Goal: Information Seeking & Learning: Check status

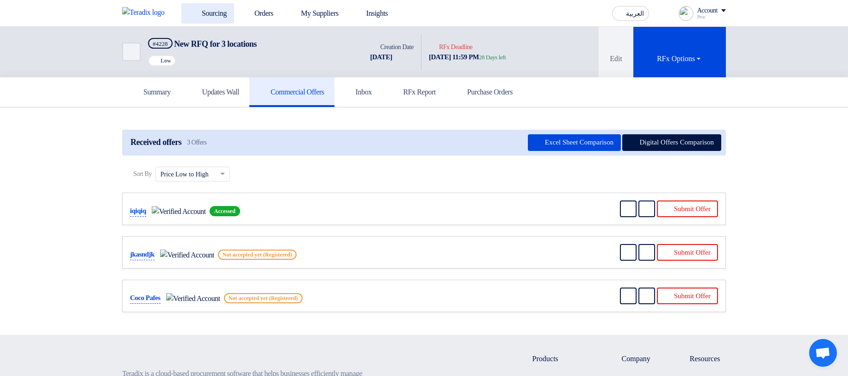
click at [202, 9] on link "Sourcing" at bounding box center [207, 13] width 53 height 20
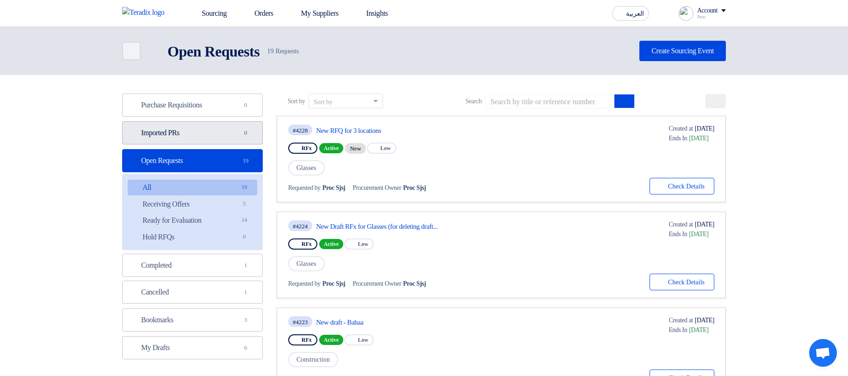
click at [218, 137] on link "Imported PRs Imported PRs 0" at bounding box center [192, 132] width 141 height 23
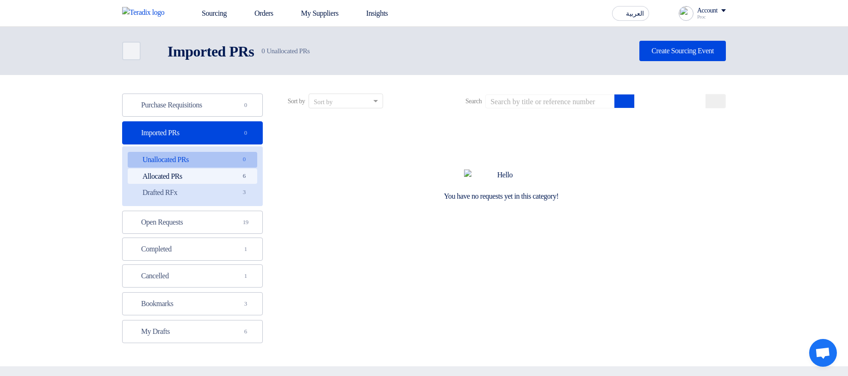
click at [219, 177] on link "Allocated PRs Allocated PRs 6" at bounding box center [193, 176] width 130 height 16
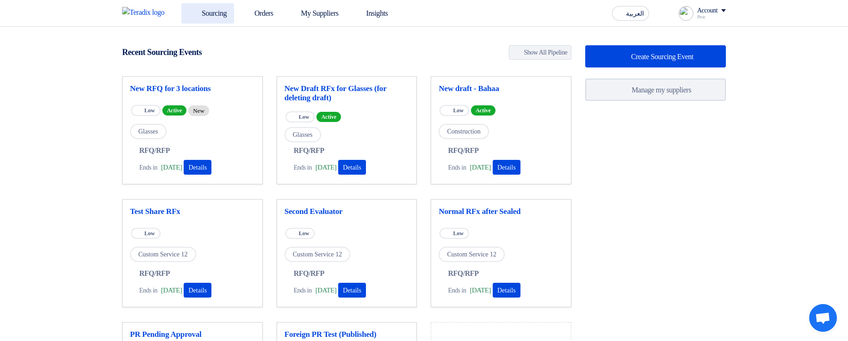
click at [209, 10] on link "Sourcing" at bounding box center [207, 13] width 53 height 20
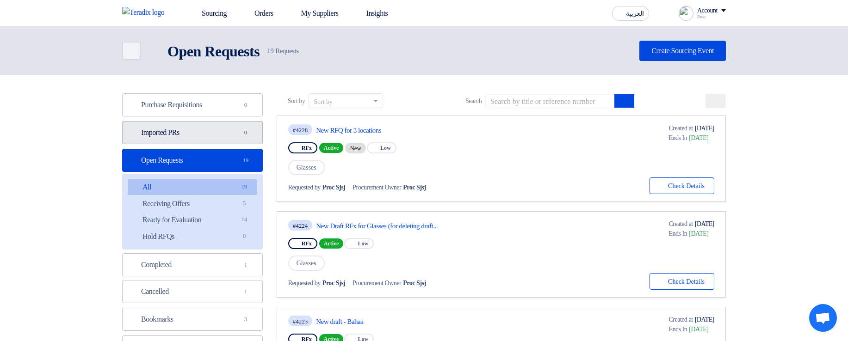
click at [215, 130] on link "Imported PRs Imported PRs 0" at bounding box center [192, 132] width 141 height 23
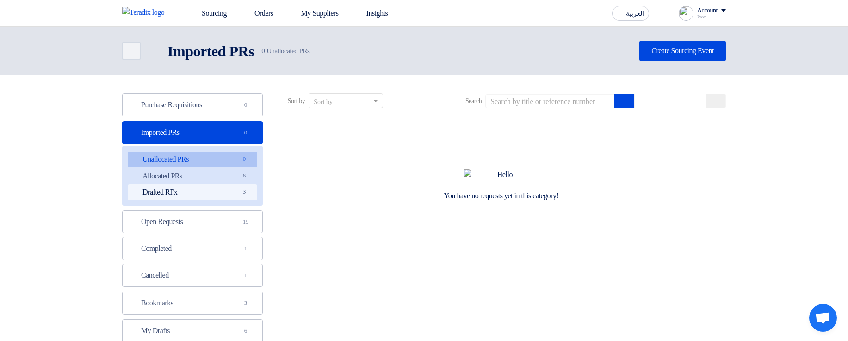
click at [237, 191] on link "Drafted RFx Drafted RFx 3" at bounding box center [193, 193] width 130 height 16
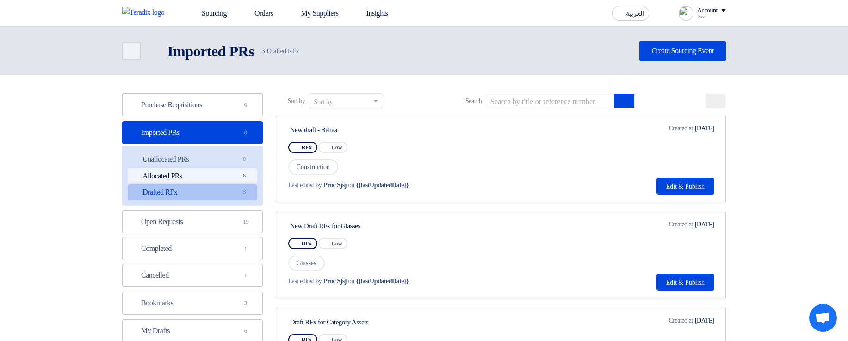
click at [230, 177] on link "Allocated PRs Allocated PRs 6" at bounding box center [193, 176] width 130 height 16
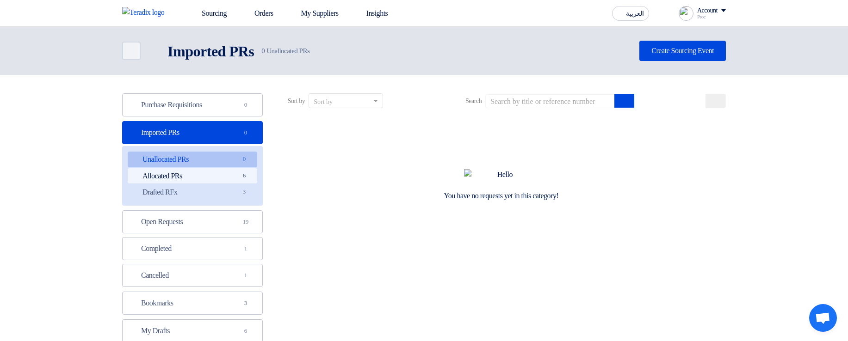
click at [234, 170] on link "Allocated PRs Allocated PRs 6" at bounding box center [193, 176] width 130 height 16
click at [248, 174] on span "6" at bounding box center [244, 176] width 11 height 10
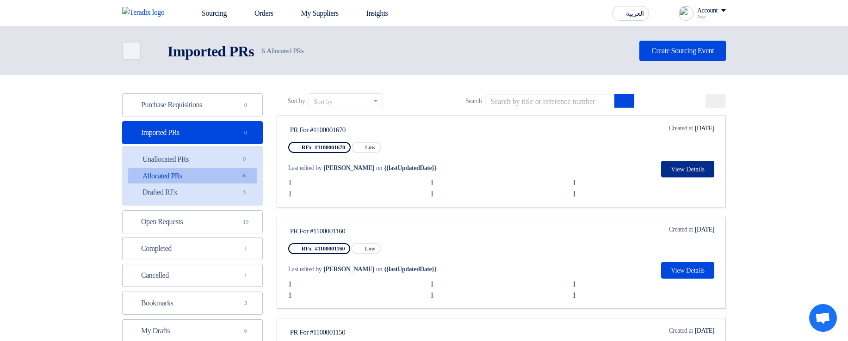
click at [683, 168] on button "View Details" at bounding box center [687, 169] width 53 height 17
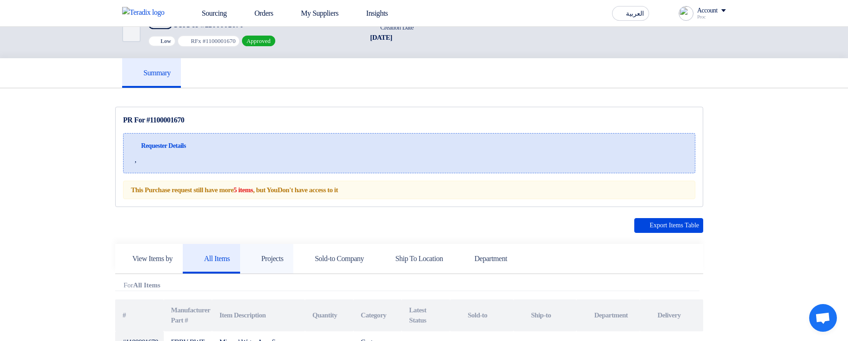
scroll to position [167, 0]
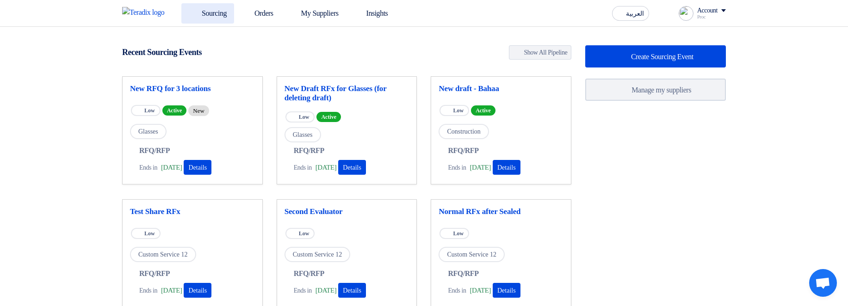
click at [223, 15] on link "Sourcing" at bounding box center [207, 13] width 53 height 20
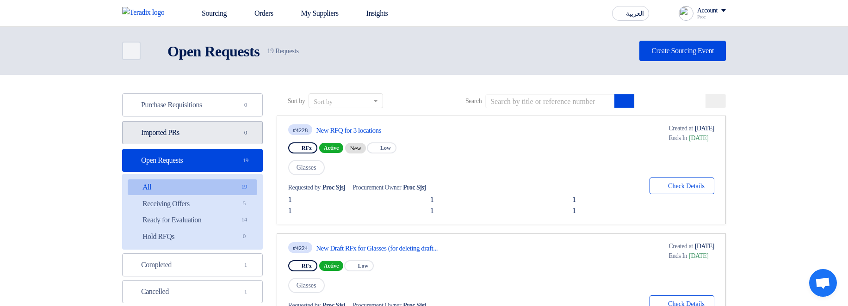
click at [238, 69] on link "Imported PRs Imported PRs 0" at bounding box center [192, 132] width 141 height 23
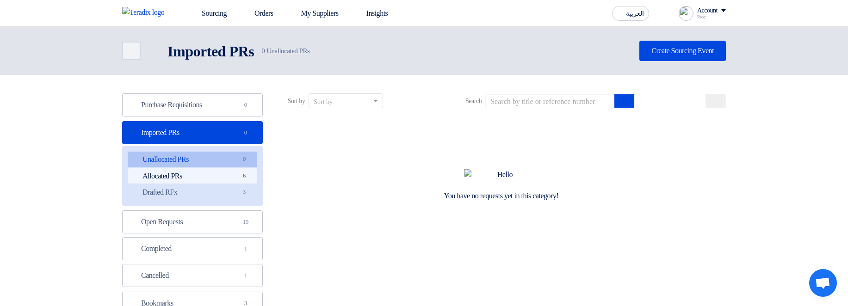
click at [223, 69] on link "Allocated PRs Allocated PRs 6" at bounding box center [193, 176] width 130 height 16
click at [226, 176] on link "Allocated PRs Allocated PRs 6" at bounding box center [193, 176] width 130 height 16
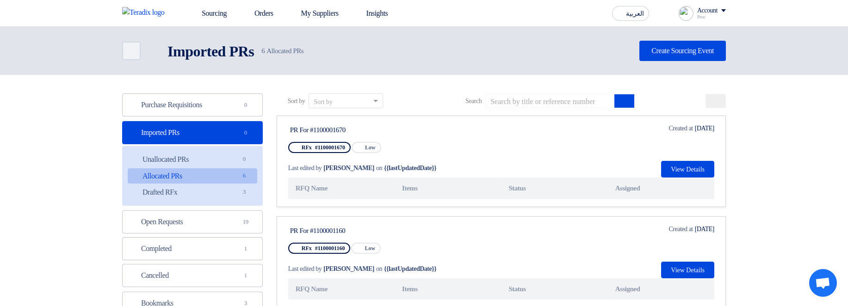
click at [657, 188] on th "Assigned" at bounding box center [661, 189] width 106 height 22
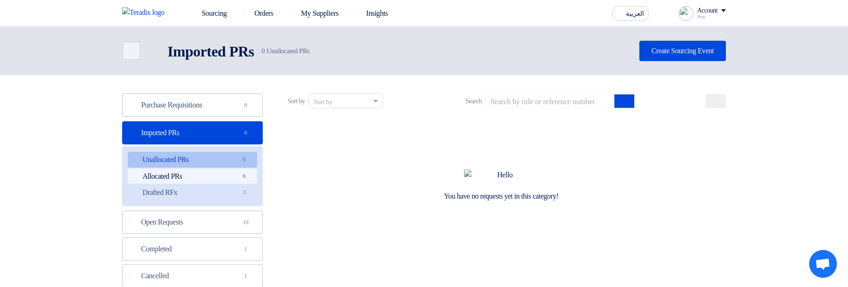
click at [223, 176] on link "Allocated PRs Allocated PRs 6" at bounding box center [193, 176] width 130 height 16
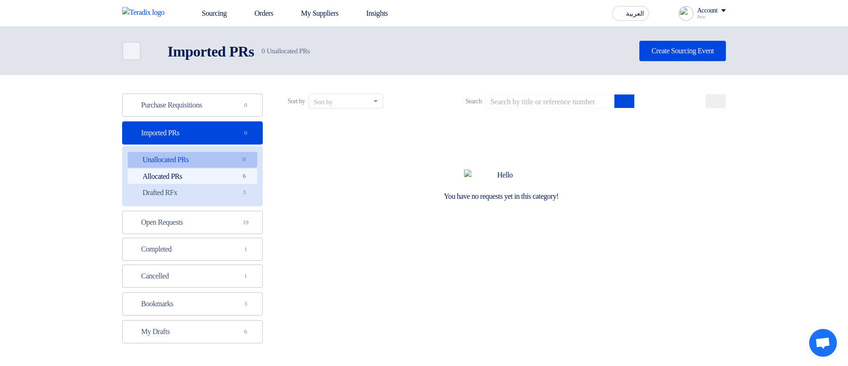
click at [223, 91] on link "Allocated PRs Allocated PRs 6" at bounding box center [193, 176] width 130 height 16
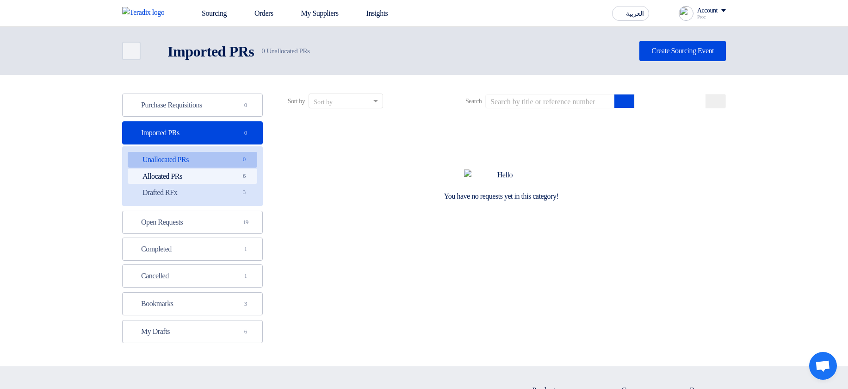
click at [185, 138] on link "Allocated PRs Allocated PRs 6" at bounding box center [193, 176] width 130 height 16
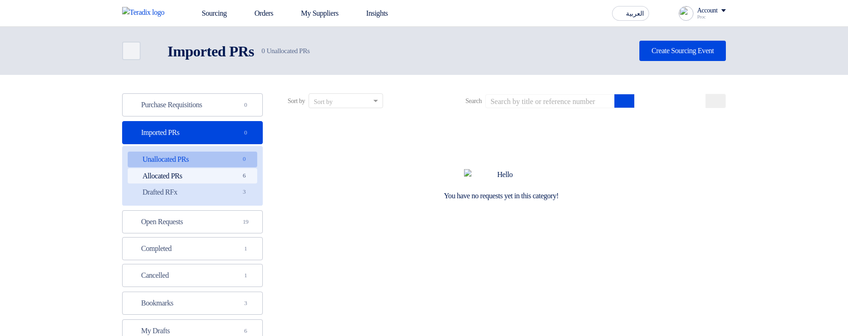
click at [216, 69] on link "Allocated PRs Allocated PRs 6" at bounding box center [193, 176] width 130 height 16
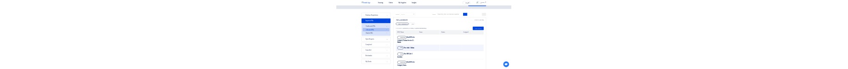
scroll to position [56, 0]
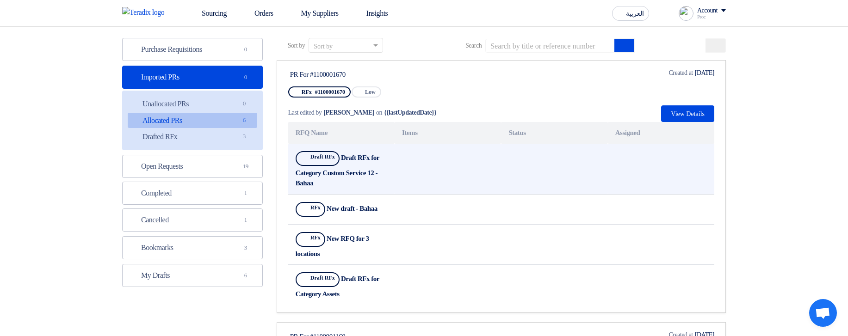
click at [364, 69] on b "Draft RFx for Category Custom Service 12 - Bahaa" at bounding box center [338, 170] width 84 height 33
drag, startPoint x: 364, startPoint y: 155, endPoint x: 373, endPoint y: 167, distance: 14.9
click at [373, 69] on td "Show Projects Draft RFx Draft RFx for Category Custom Service 12 - Bahaa" at bounding box center [341, 169] width 106 height 51
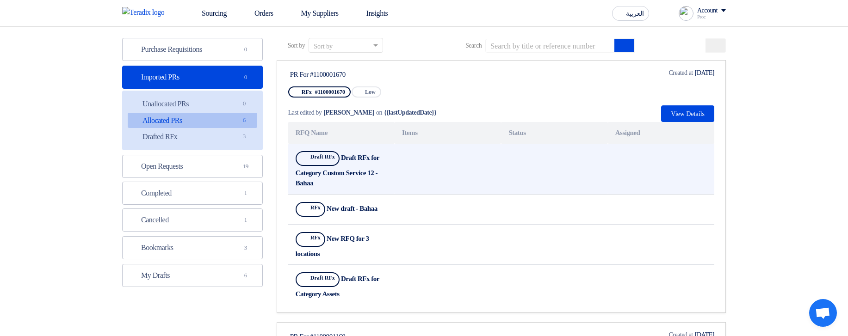
click at [417, 69] on td at bounding box center [448, 169] width 106 height 51
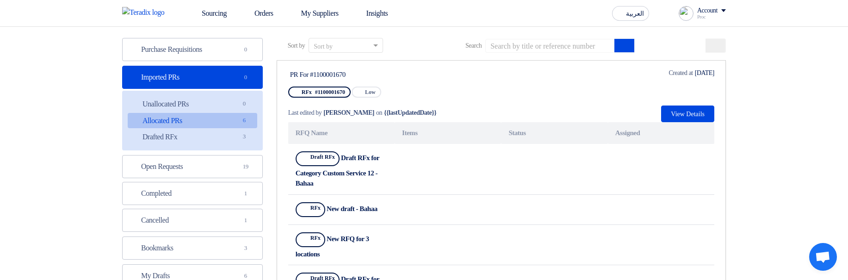
click at [327, 69] on th "RFQ Name" at bounding box center [341, 133] width 106 height 22
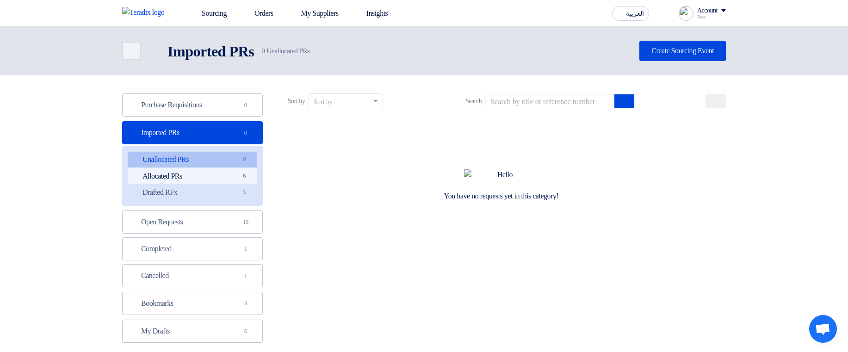
click at [236, 69] on link "Allocated PRs Allocated PRs 6" at bounding box center [193, 176] width 130 height 16
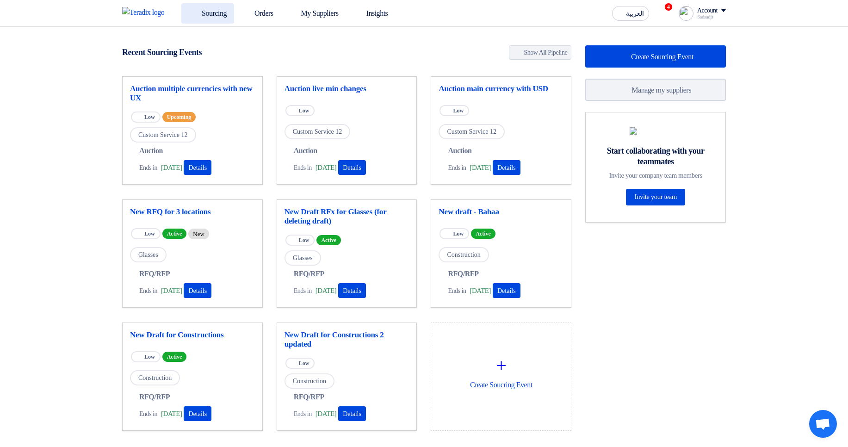
click at [211, 15] on link "Sourcing" at bounding box center [207, 13] width 53 height 20
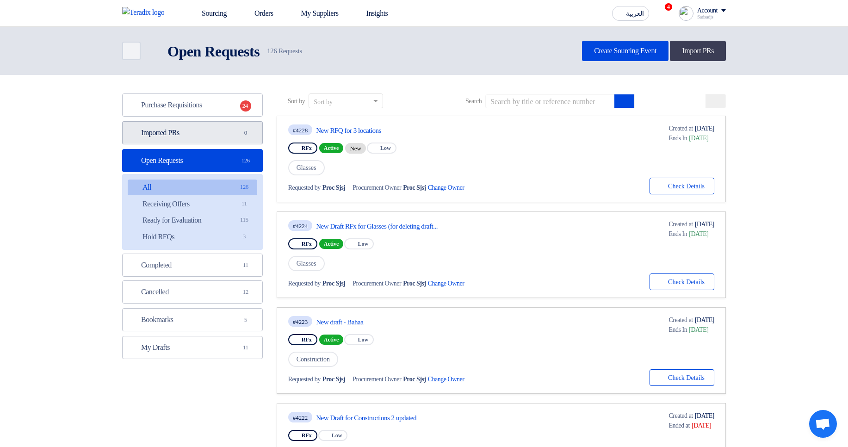
click at [219, 143] on link "Imported PRs Imported PRs 0" at bounding box center [192, 132] width 141 height 23
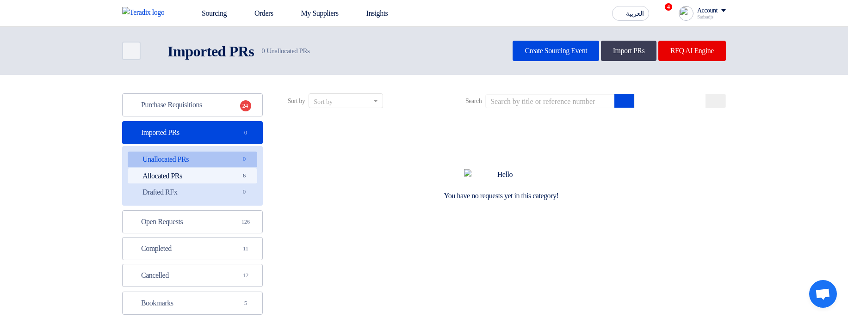
click at [217, 176] on link "Allocated PRs Allocated PRs 6" at bounding box center [193, 176] width 130 height 16
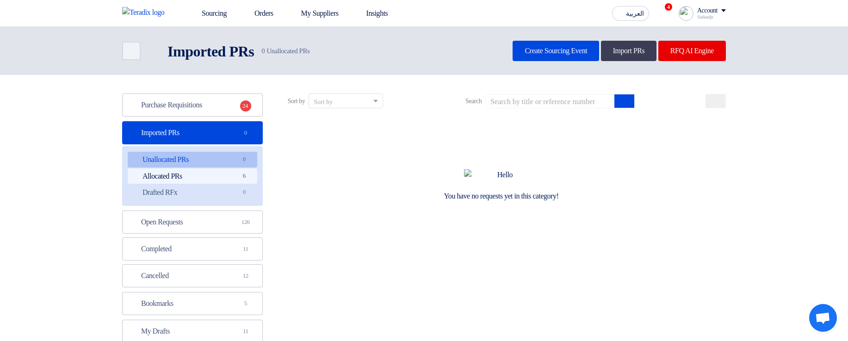
click at [234, 69] on link "Allocated PRs Allocated PRs 6" at bounding box center [193, 176] width 130 height 16
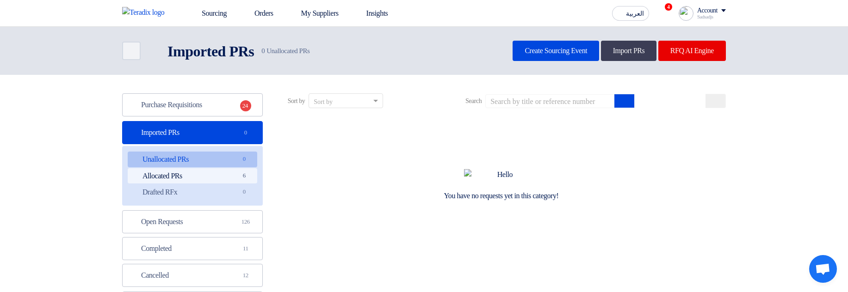
click at [224, 175] on link "Allocated PRs Allocated PRs 6" at bounding box center [193, 176] width 130 height 16
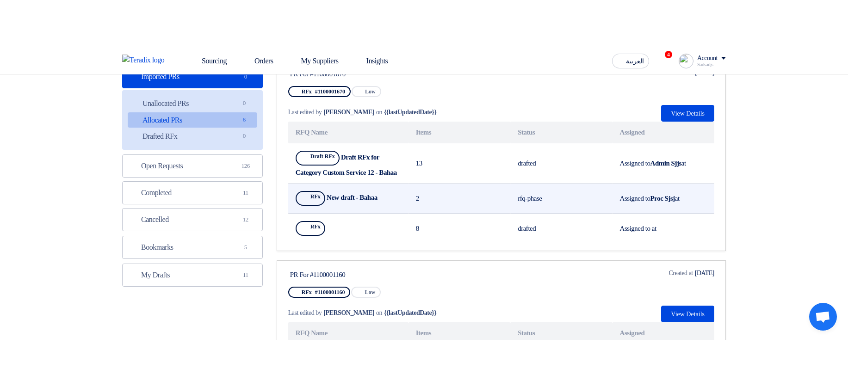
scroll to position [111, 0]
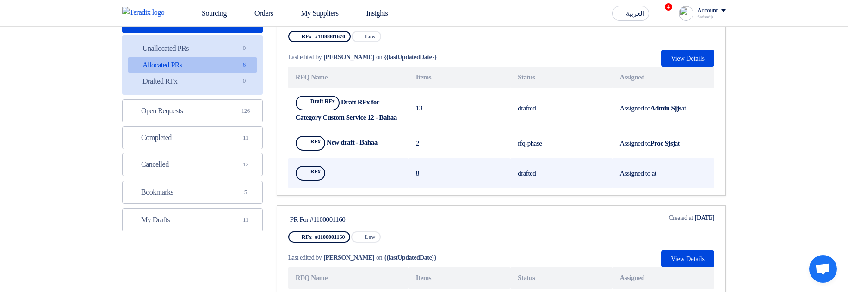
click at [654, 184] on td "Assigned to at" at bounding box center [664, 174] width 102 height 30
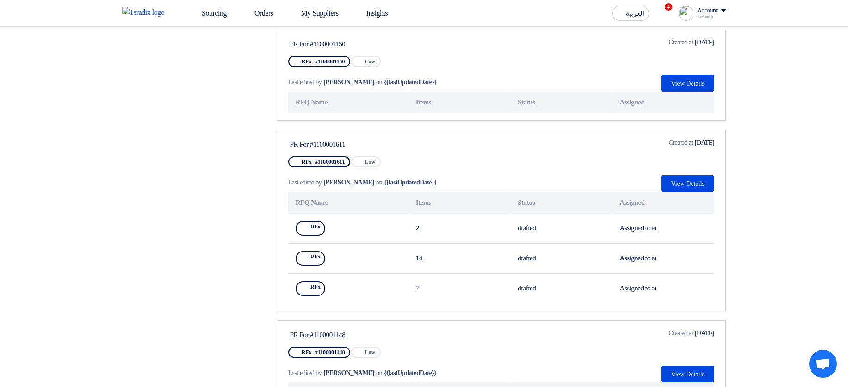
scroll to position [444, 0]
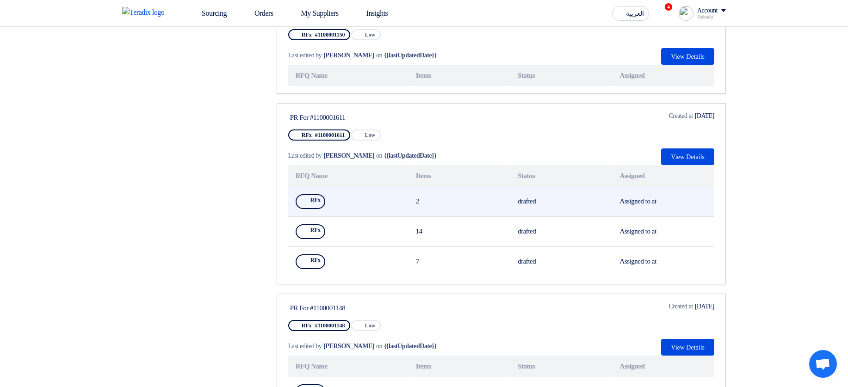
drag, startPoint x: 333, startPoint y: 211, endPoint x: 347, endPoint y: 199, distance: 19.4
click at [347, 199] on td "Show Projects RFx Show Projects" at bounding box center [348, 202] width 120 height 30
click at [332, 205] on icon "Show Projects" at bounding box center [331, 201] width 6 height 6
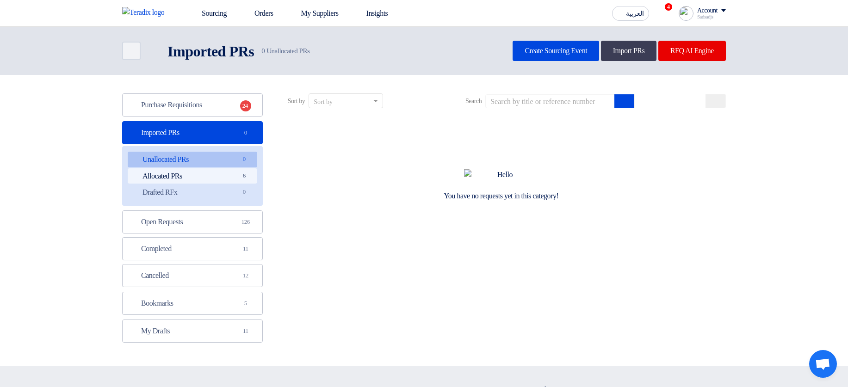
click at [229, 174] on link "Allocated PRs Allocated PRs 6" at bounding box center [193, 176] width 130 height 16
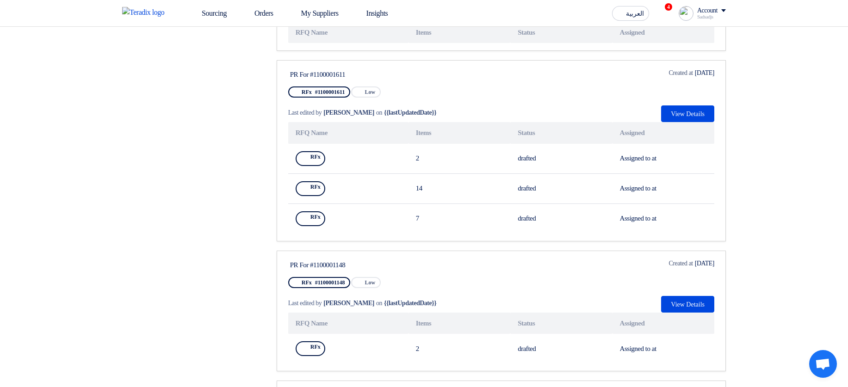
scroll to position [500, 0]
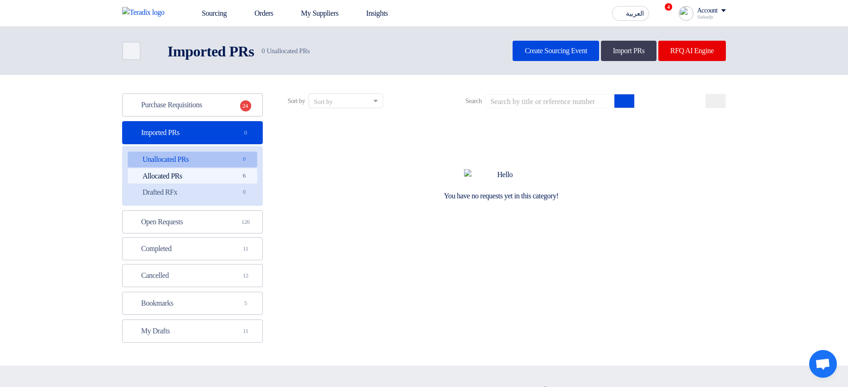
click at [234, 174] on link "Allocated PRs Allocated PRs 6" at bounding box center [193, 176] width 130 height 16
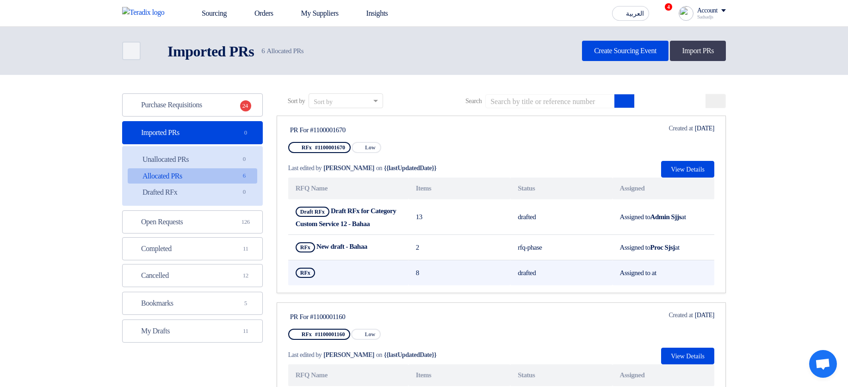
drag, startPoint x: 663, startPoint y: 281, endPoint x: 568, endPoint y: 278, distance: 94.9
click at [568, 278] on tr "RFx Show Projects 8 drafted Assigned to at" at bounding box center [501, 273] width 426 height 25
click at [436, 273] on td "8" at bounding box center [460, 273] width 102 height 25
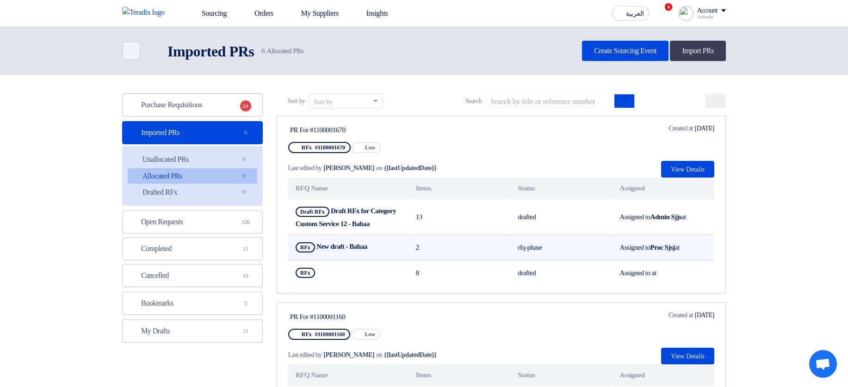
click at [370, 244] on use at bounding box center [370, 244] width 0 height 0
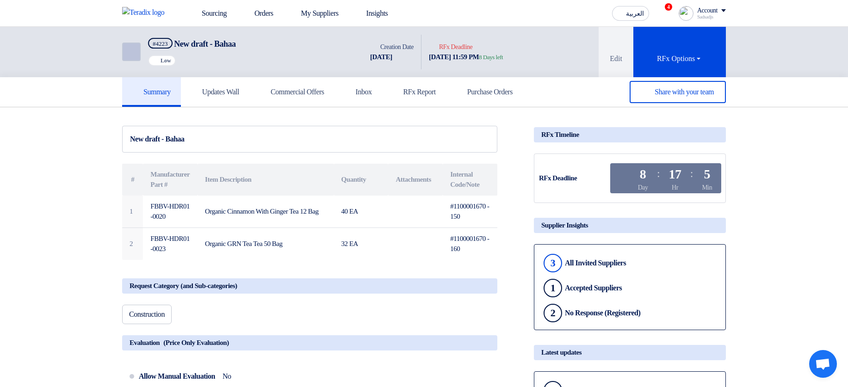
click at [126, 48] on icon "Back" at bounding box center [130, 51] width 11 height 11
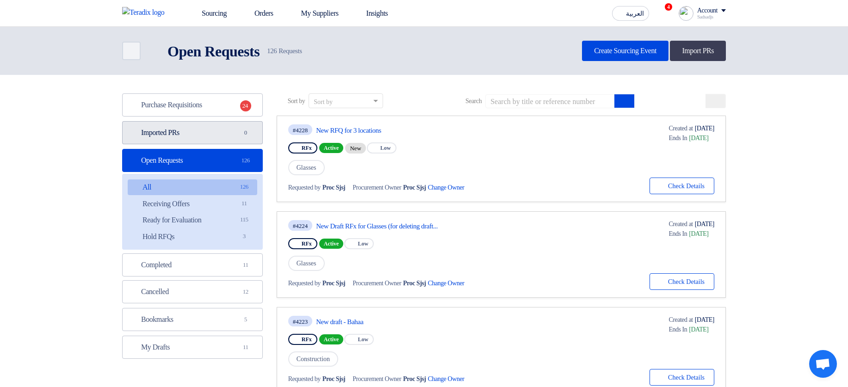
click at [176, 134] on link "Imported PRs Imported PRs 0" at bounding box center [192, 132] width 141 height 23
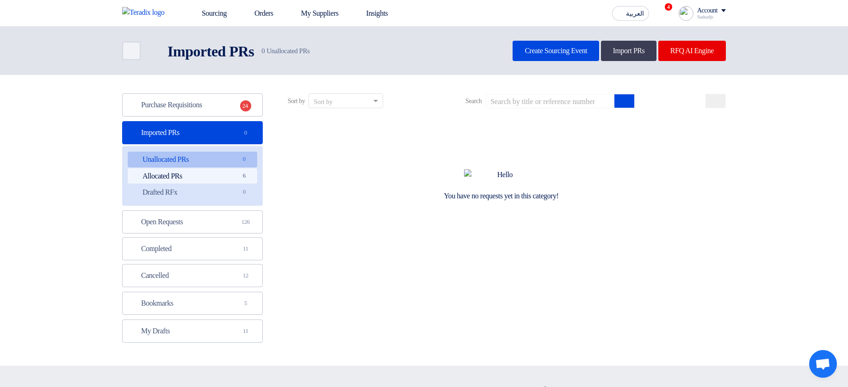
click at [198, 177] on link "Allocated PRs Allocated PRs 6" at bounding box center [193, 176] width 130 height 16
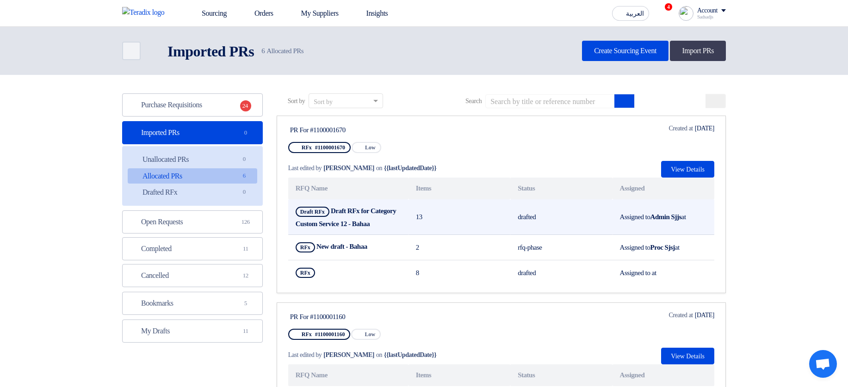
drag, startPoint x: 335, startPoint y: 210, endPoint x: 329, endPoint y: 240, distance: 30.3
click at [329, 235] on td "Draft RFx Draft RFx for Category Custom Service 12 - Bahaa" at bounding box center [348, 217] width 120 height 36
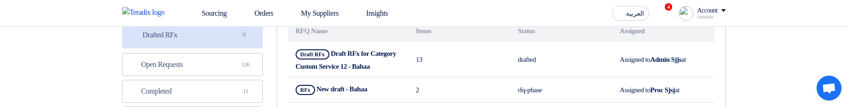
drag, startPoint x: 469, startPoint y: 107, endPoint x: 472, endPoint y: 122, distance: 15.6
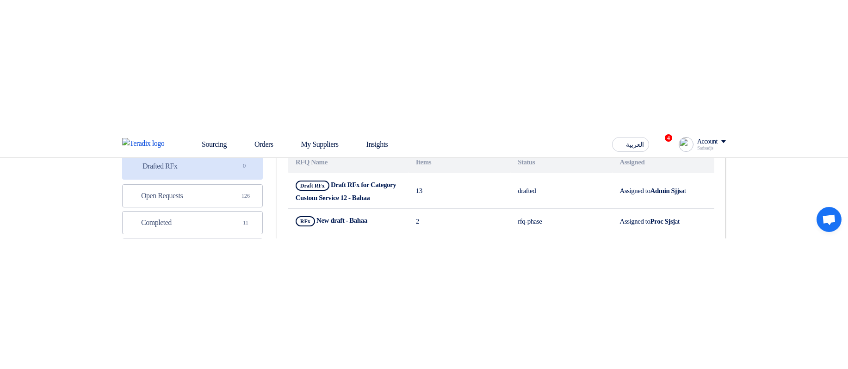
scroll to position [231, 0]
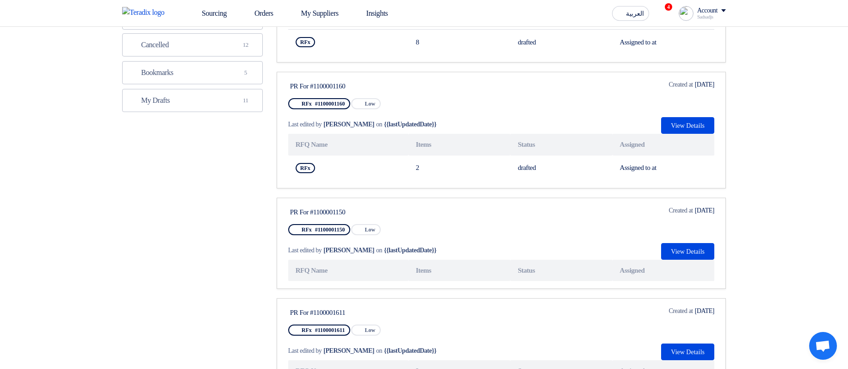
click at [800, 151] on section "Purchase Requisitions Purchase Requisitions 24 Imported PRs Imported PRs 0 Unal…" at bounding box center [424, 281] width 848 height 875
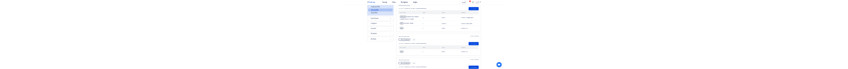
scroll to position [120, 0]
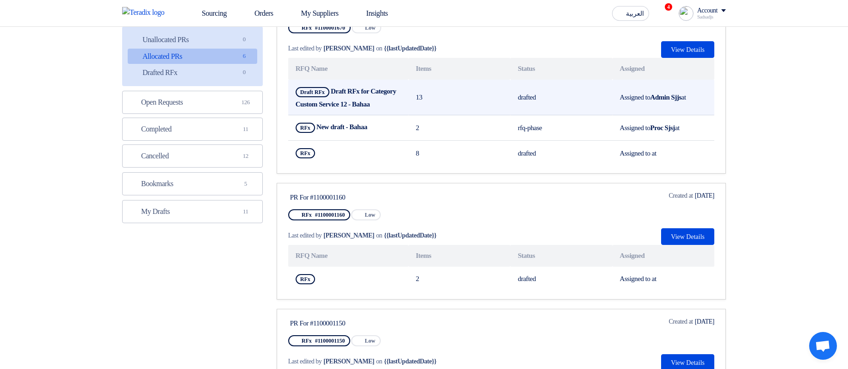
click at [695, 96] on td "Assigned to Admin Sjjs at" at bounding box center [664, 98] width 102 height 36
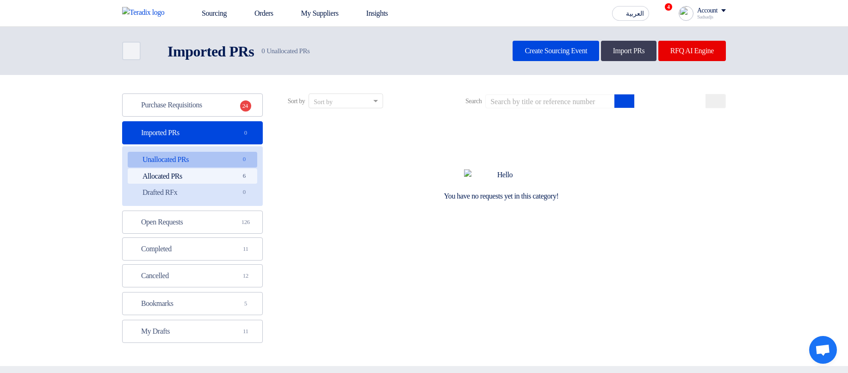
click at [210, 69] on link "Allocated PRs Allocated PRs 6" at bounding box center [193, 176] width 130 height 16
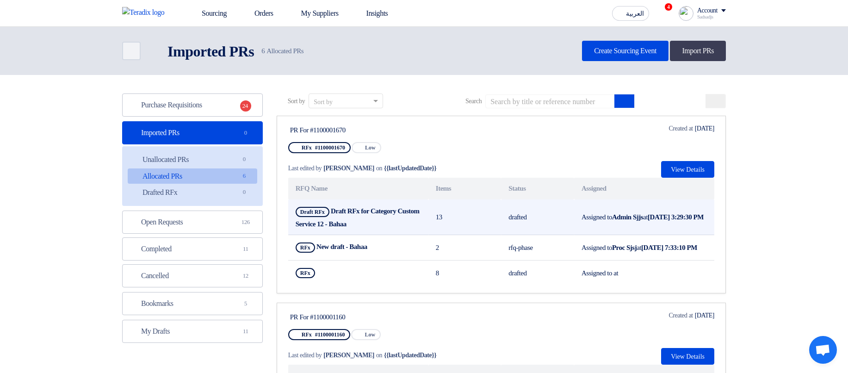
click at [508, 69] on td "drafted" at bounding box center [537, 217] width 73 height 36
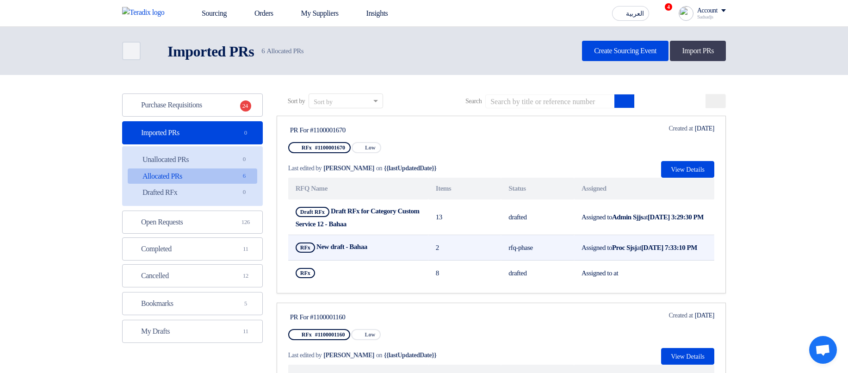
click at [515, 69] on td "rfq-phase" at bounding box center [537, 247] width 73 height 25
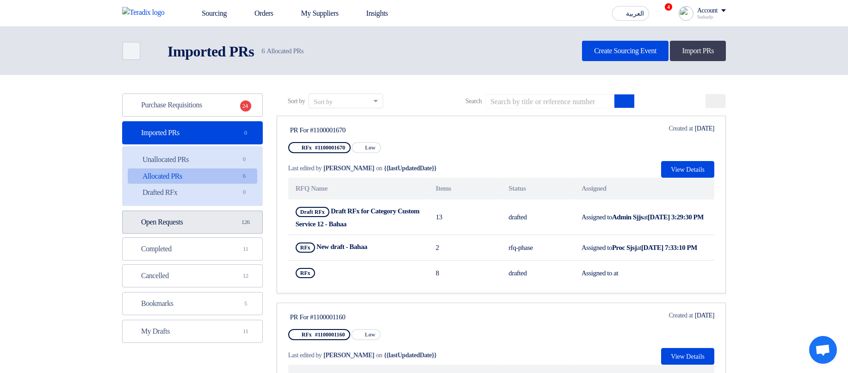
click at [202, 69] on link "Open Requests Open Requests 126" at bounding box center [192, 222] width 141 height 23
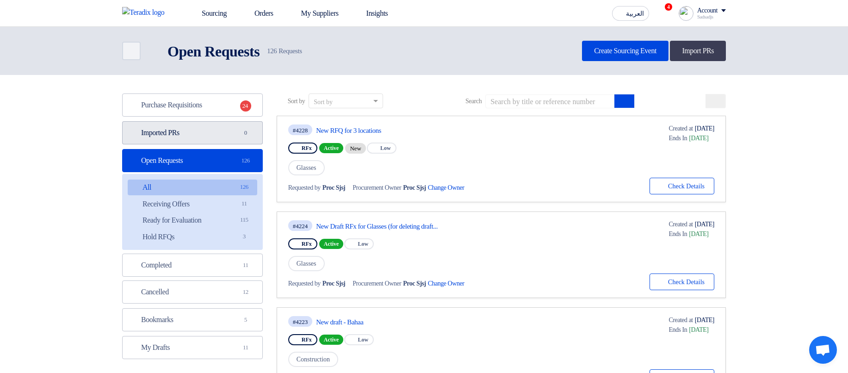
click at [239, 69] on link "Imported PRs Imported PRs 0" at bounding box center [192, 132] width 141 height 23
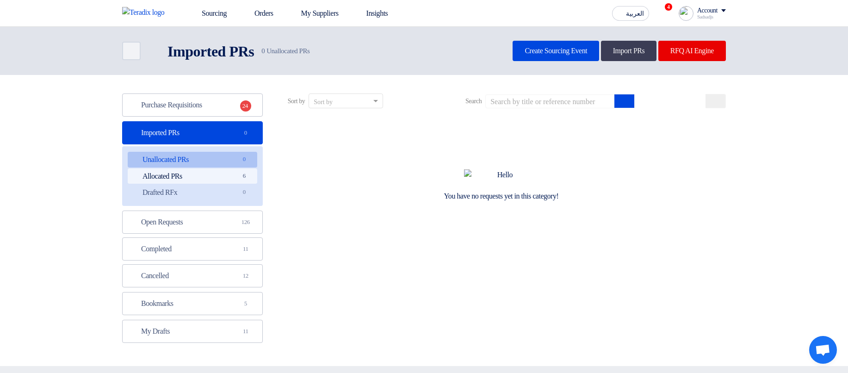
click at [205, 69] on link "Allocated PRs Allocated PRs 6" at bounding box center [193, 176] width 130 height 16
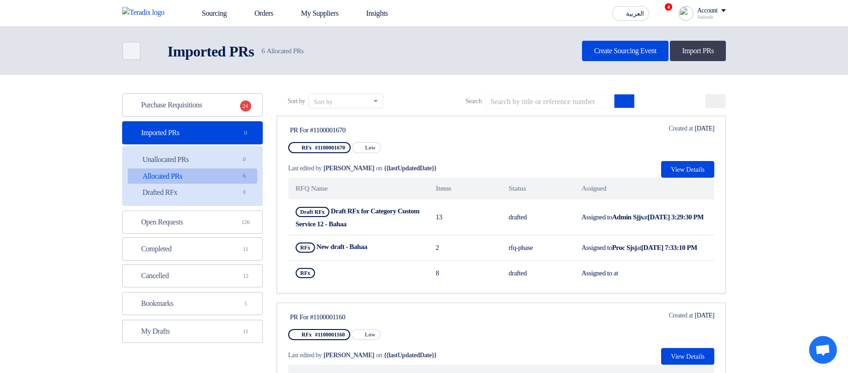
drag, startPoint x: 309, startPoint y: 131, endPoint x: 411, endPoint y: 130, distance: 102.7
click at [361, 69] on div "PR For #1100001670" at bounding box center [377, 130] width 174 height 8
drag, startPoint x: 457, startPoint y: 129, endPoint x: 462, endPoint y: 130, distance: 4.7
click at [458, 69] on div "PR For #1100001670" at bounding box center [377, 130] width 174 height 8
click at [447, 69] on th "Items" at bounding box center [464, 189] width 73 height 22
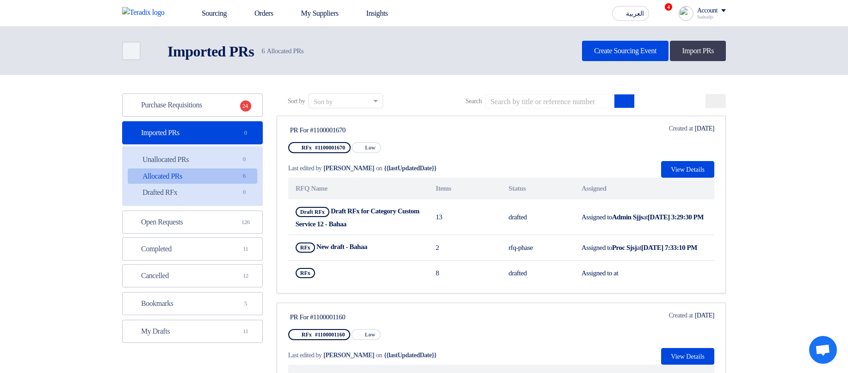
click at [329, 69] on th "RFQ Name" at bounding box center [358, 189] width 140 height 22
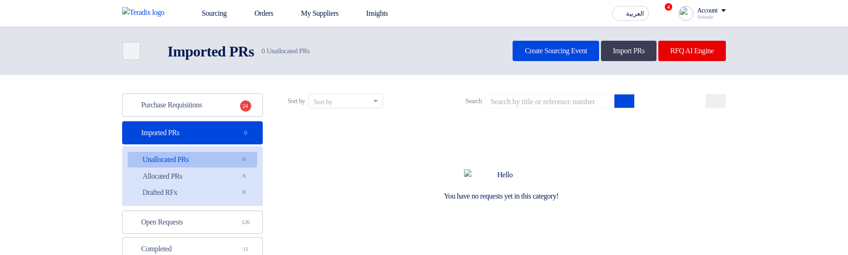
click at [218, 177] on link "Allocated PRs Allocated PRs 6" at bounding box center [193, 176] width 130 height 16
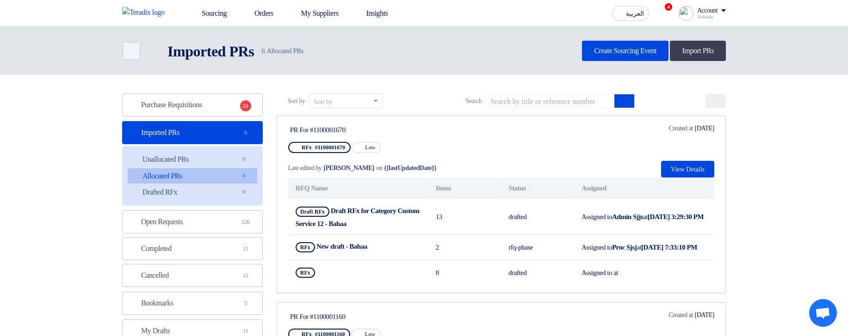
click at [330, 187] on th "RFQ Name" at bounding box center [358, 189] width 140 height 22
click at [515, 194] on th "Status" at bounding box center [537, 189] width 73 height 22
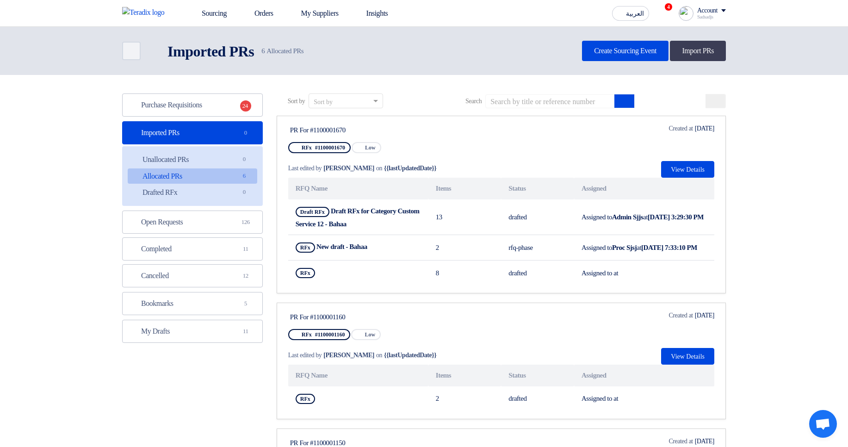
click at [408, 184] on th "RFQ Name" at bounding box center [358, 189] width 140 height 22
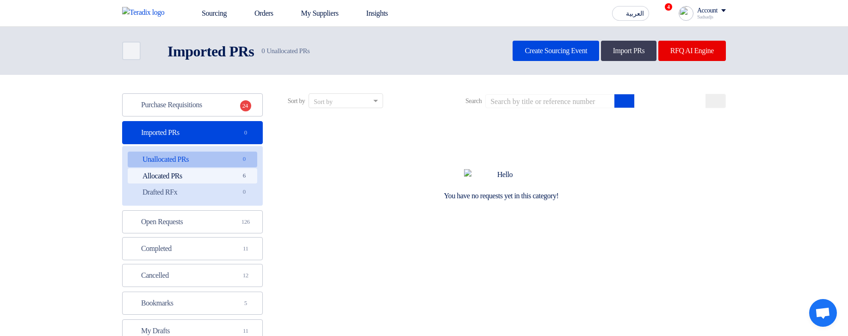
click at [203, 81] on link "Allocated PRs Allocated PRs 6" at bounding box center [193, 176] width 130 height 16
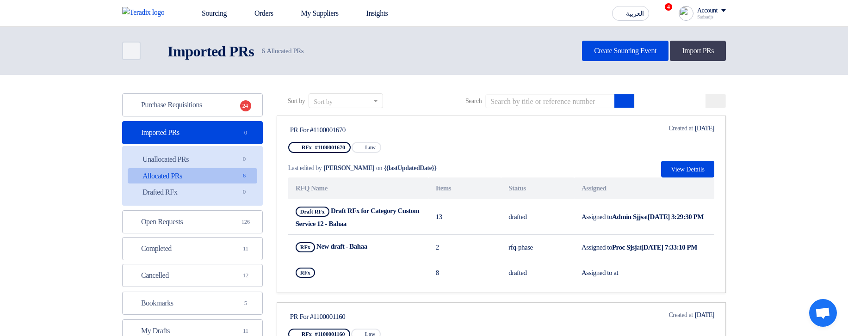
click at [394, 81] on span "{{lastUpdatedDate}}" at bounding box center [410, 168] width 52 height 10
click at [527, 81] on div "PR For #1100001670 RFx #1100001670 Priority Low Last edited by [PERSON_NAME] on…" at bounding box center [501, 151] width 426 height 54
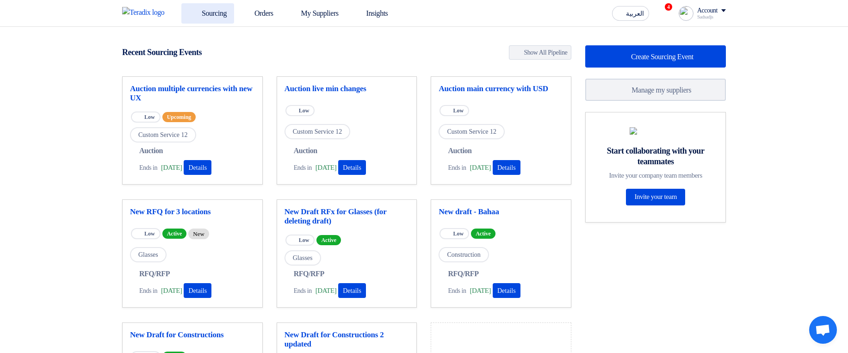
click at [211, 13] on link "Sourcing" at bounding box center [207, 13] width 53 height 20
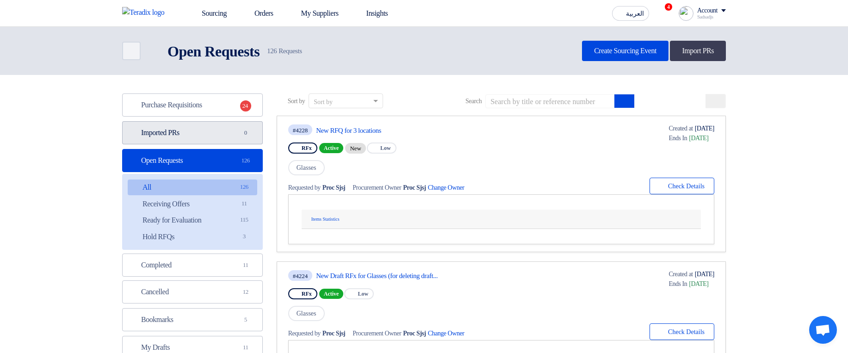
click at [226, 127] on link "Imported PRs Imported PRs 0" at bounding box center [192, 132] width 141 height 23
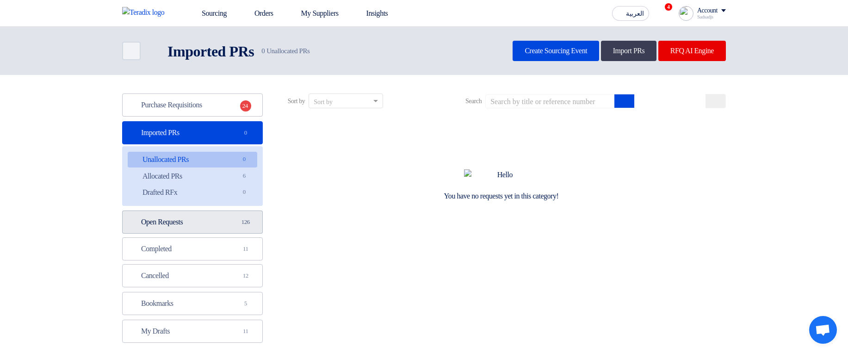
click at [197, 155] on link "Open Requests Open Requests 126" at bounding box center [192, 222] width 141 height 23
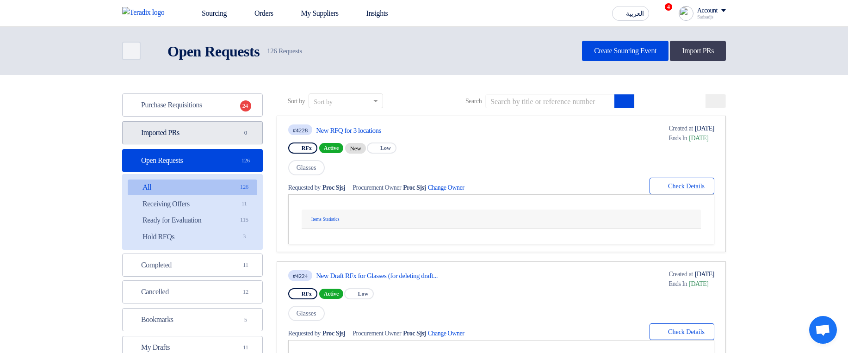
click at [204, 141] on link "Imported PRs Imported PRs 0" at bounding box center [192, 132] width 141 height 23
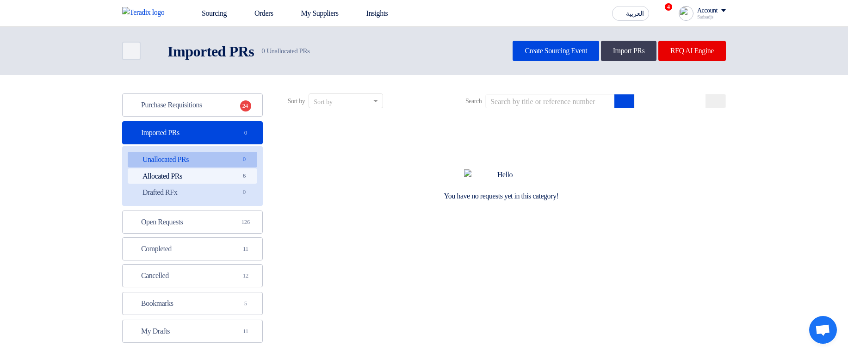
click at [217, 155] on link "Allocated PRs Allocated PRs 6" at bounding box center [193, 176] width 130 height 16
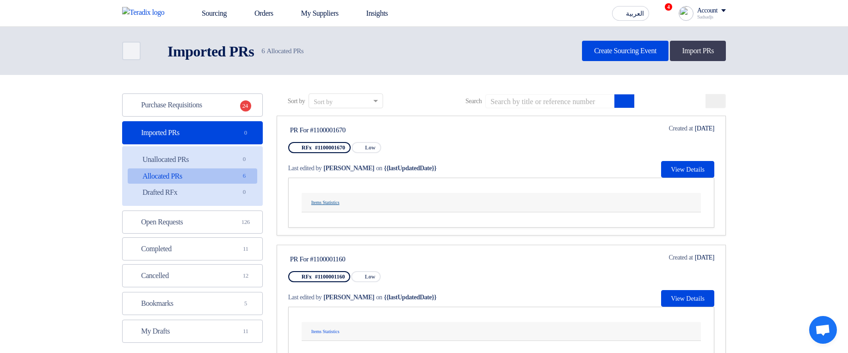
click at [328, 155] on button "Items Statistics" at bounding box center [325, 203] width 36 height 12
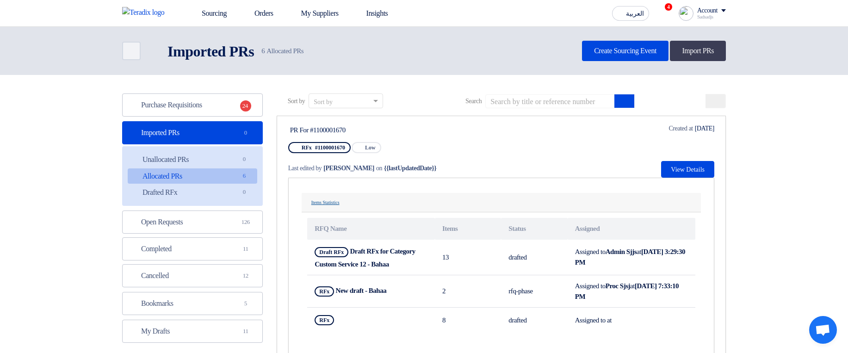
click at [328, 155] on button "Items Statistics" at bounding box center [325, 203] width 36 height 12
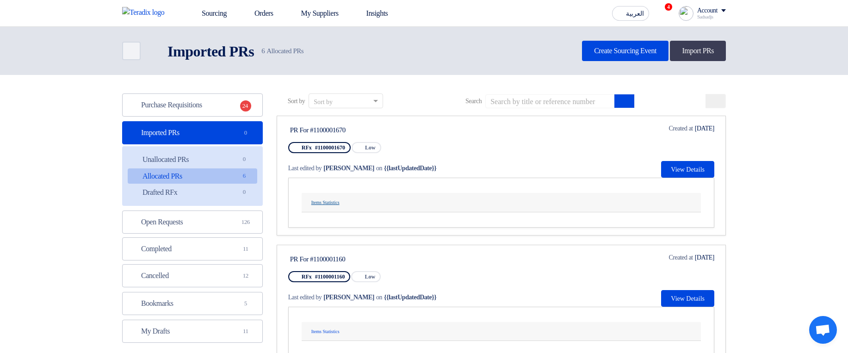
click at [328, 155] on button "Items Statistics" at bounding box center [325, 203] width 36 height 12
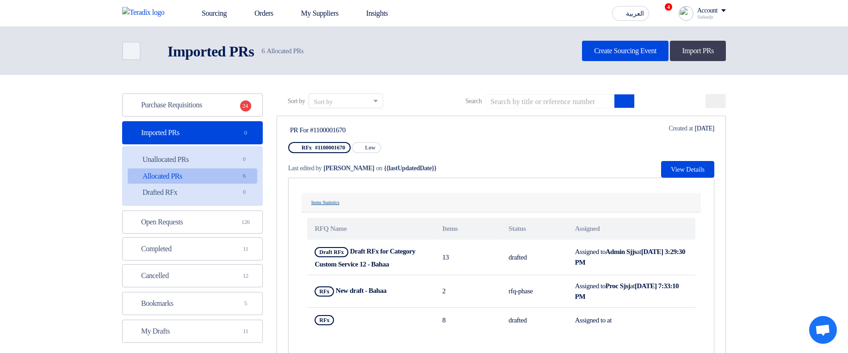
click at [328, 155] on button "Items Statistics" at bounding box center [325, 203] width 36 height 12
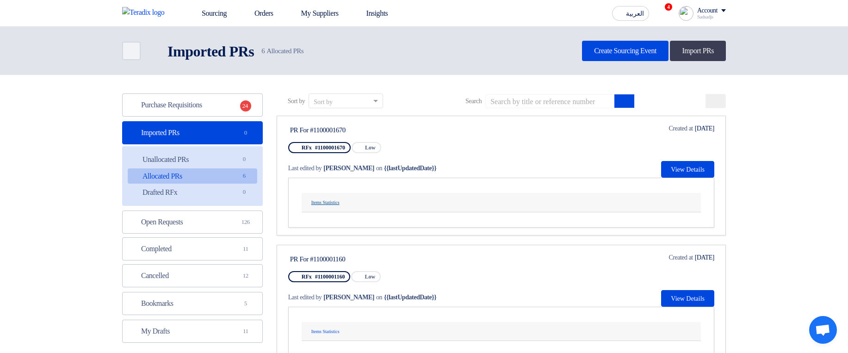
click at [328, 155] on button "Items Statistics" at bounding box center [325, 203] width 36 height 12
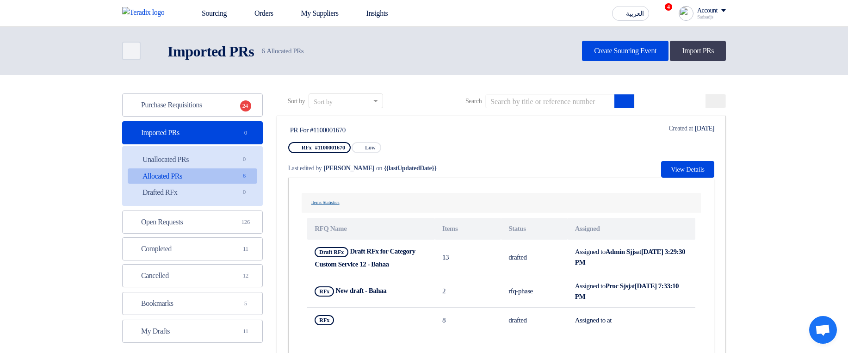
click at [335, 155] on button "Items Statistics" at bounding box center [325, 203] width 36 height 12
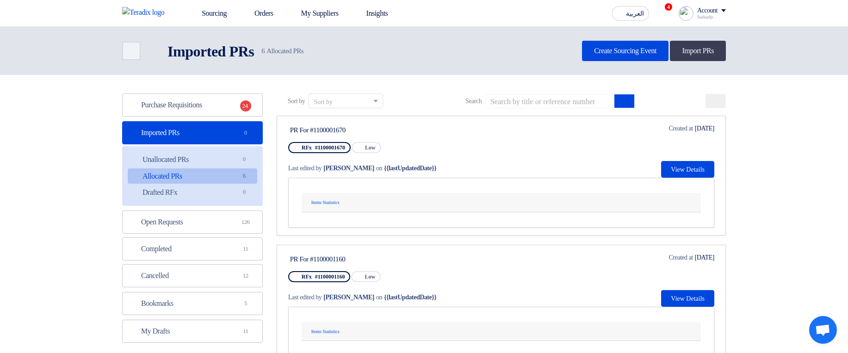
click at [432, 155] on div "Items Statistics RFQ Name Items Status Assigned Draft RFx Draft RFx for Categor…" at bounding box center [501, 203] width 426 height 50
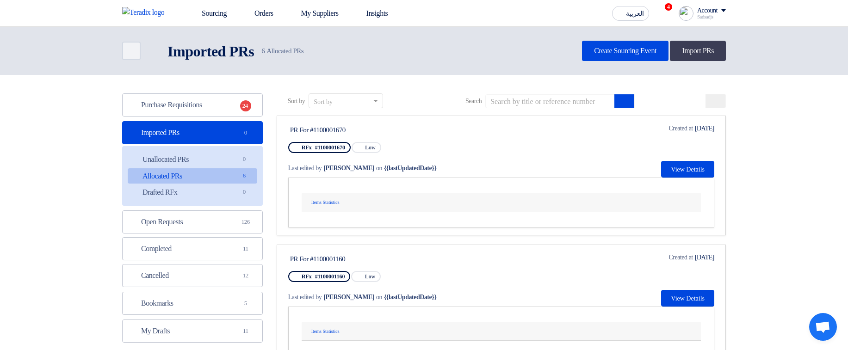
click at [454, 155] on div "Items Statistics" at bounding box center [501, 203] width 388 height 12
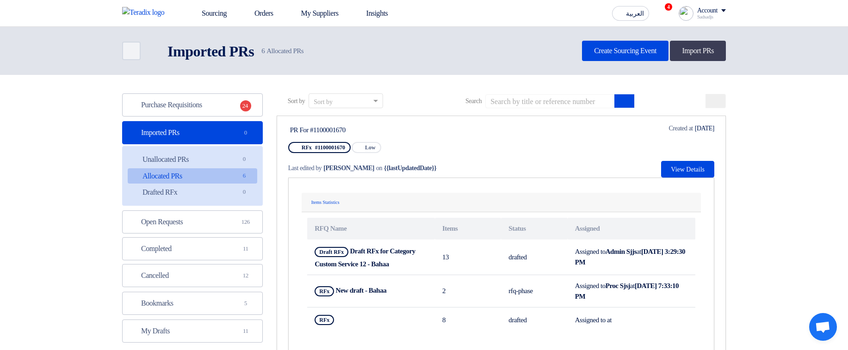
click at [413, 155] on div "Items Statistics" at bounding box center [501, 203] width 388 height 12
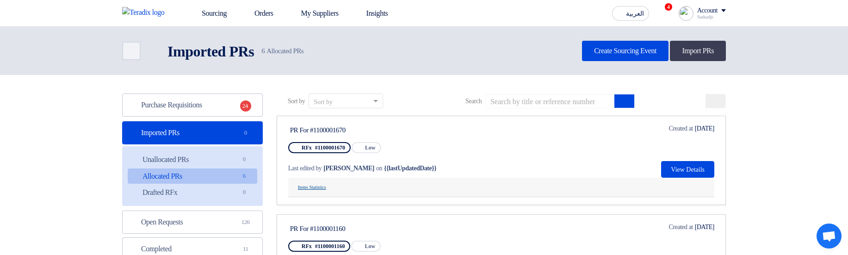
click at [329, 155] on button "Items Statistics" at bounding box center [312, 188] width 36 height 12
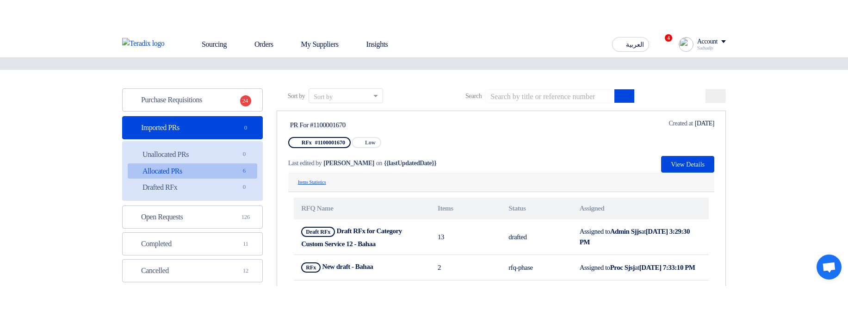
scroll to position [56, 0]
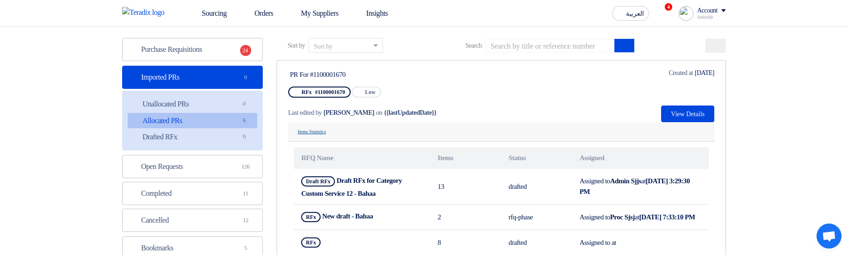
click at [320, 130] on button "Items Statistics" at bounding box center [312, 132] width 36 height 12
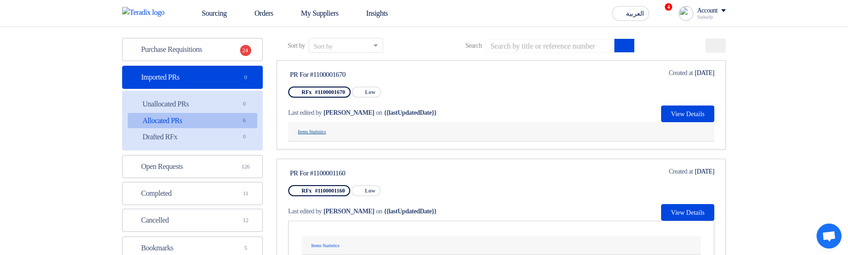
click at [318, 133] on button "Items Statistics" at bounding box center [312, 132] width 36 height 12
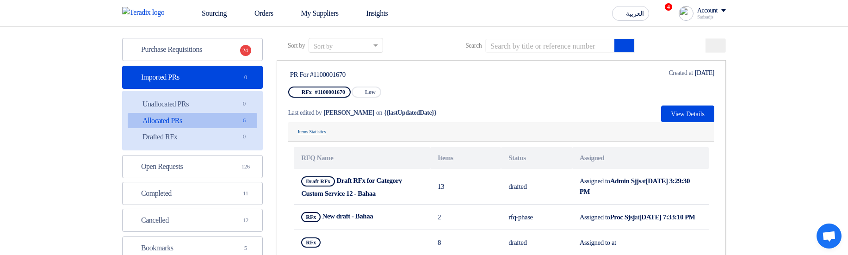
click at [324, 134] on button "Items Statistics" at bounding box center [312, 132] width 36 height 12
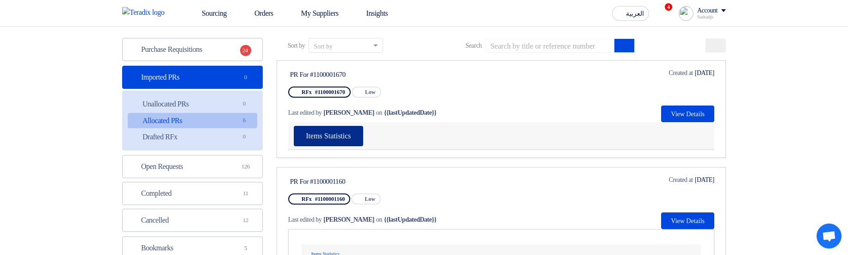
click at [363, 129] on button "Items Statistics" at bounding box center [328, 136] width 69 height 20
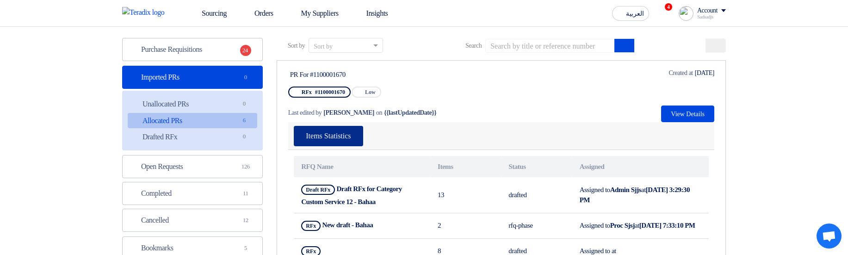
click at [327, 141] on button "Items Statistics" at bounding box center [328, 136] width 69 height 20
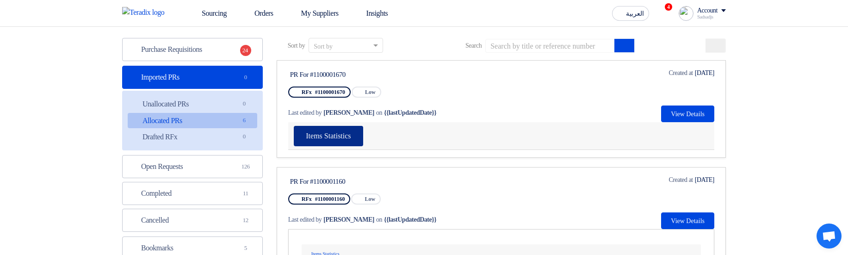
click at [350, 142] on button "Items Statistics" at bounding box center [328, 136] width 69 height 20
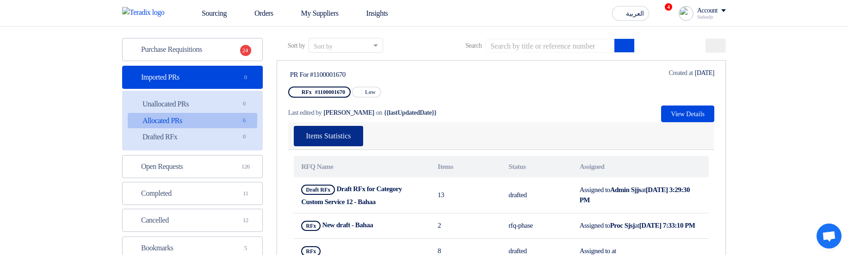
click at [350, 142] on button "Items Statistics" at bounding box center [328, 136] width 69 height 20
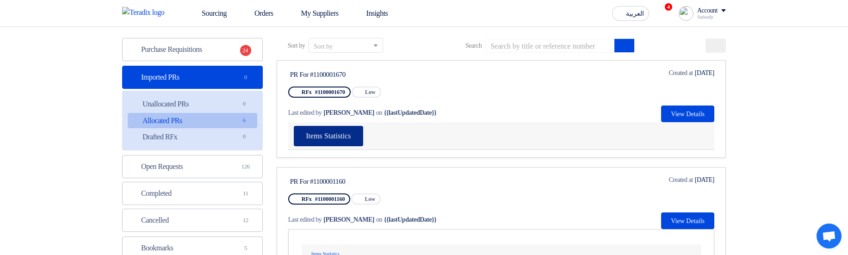
click at [363, 141] on button "Items Statistics" at bounding box center [328, 136] width 69 height 20
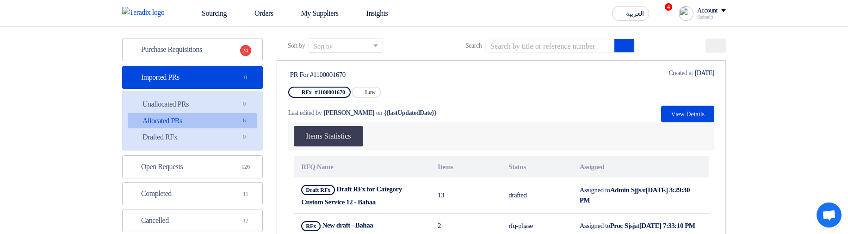
click at [517, 113] on div "PR For #1100001670 RFx #1100001670 Priority Low Last edited by Hamda Jjjw on {{…" at bounding box center [501, 95] width 426 height 54
click at [342, 139] on button "Items Statistics" at bounding box center [328, 136] width 69 height 20
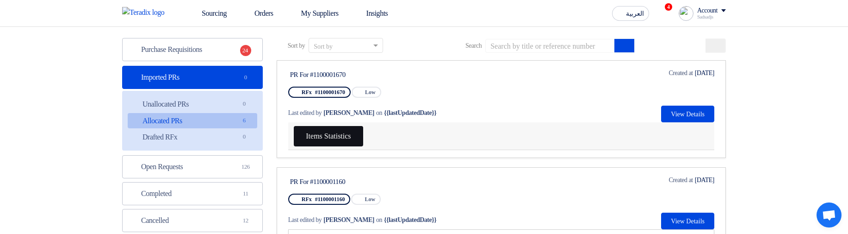
click at [342, 139] on button "Items Statistics" at bounding box center [328, 136] width 69 height 20
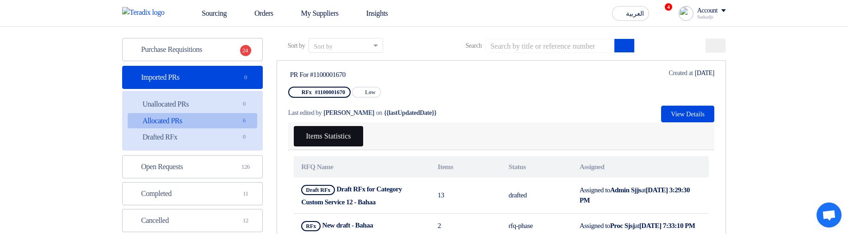
click at [342, 139] on button "Items Statistics" at bounding box center [328, 136] width 69 height 20
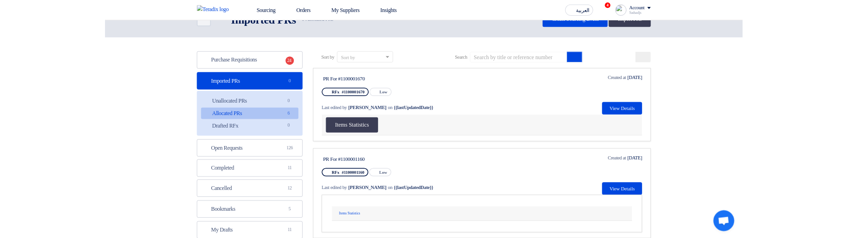
scroll to position [0, 0]
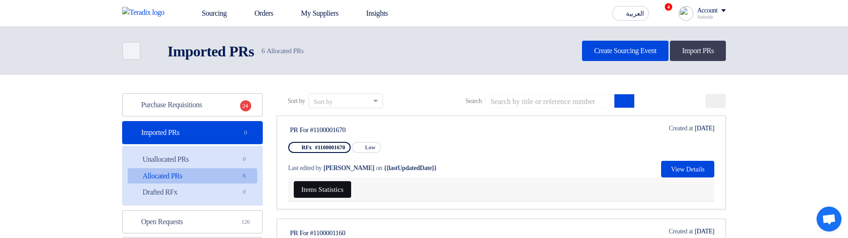
click at [334, 155] on button "Items Statistics" at bounding box center [322, 189] width 57 height 17
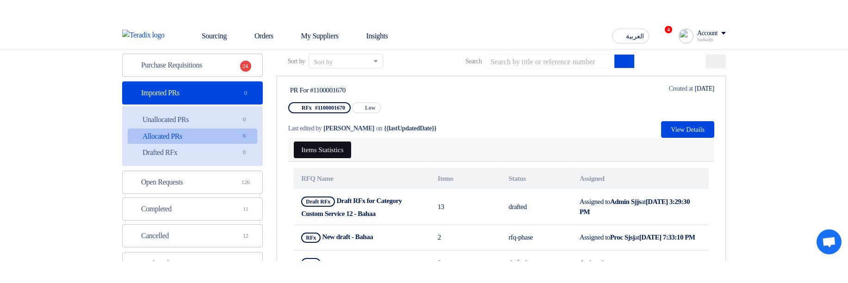
scroll to position [56, 0]
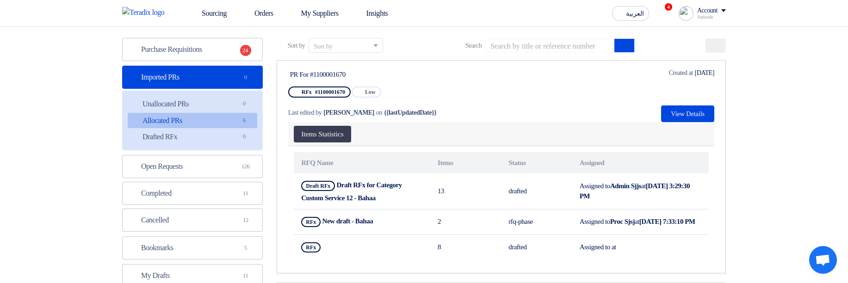
click at [465, 121] on div "Last edited by [PERSON_NAME] on {{lastUpdatedDate}}" at bounding box center [376, 112] width 177 height 19
click at [331, 127] on button "Items Statistics" at bounding box center [322, 134] width 57 height 17
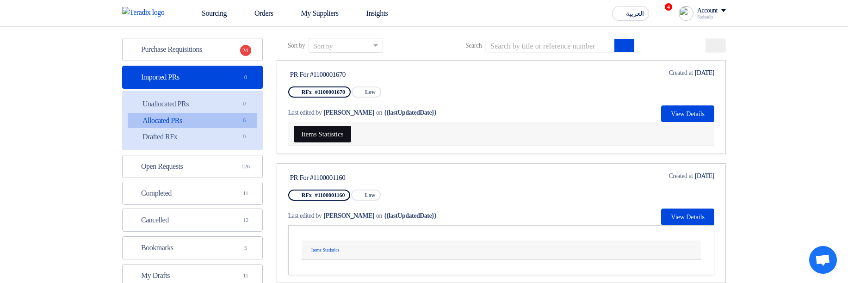
click at [338, 129] on button "Items Statistics" at bounding box center [322, 134] width 57 height 17
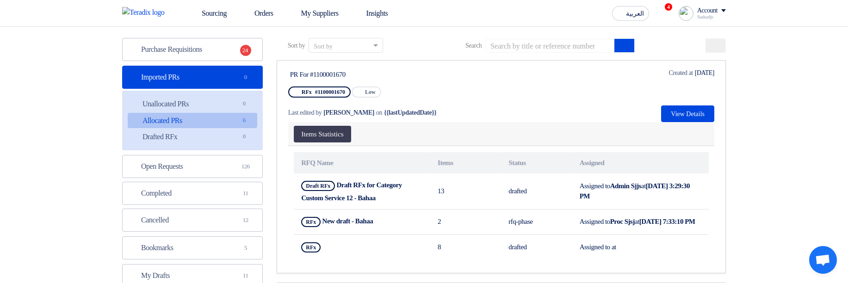
click at [415, 126] on div "Items Statistics" at bounding box center [501, 134] width 415 height 17
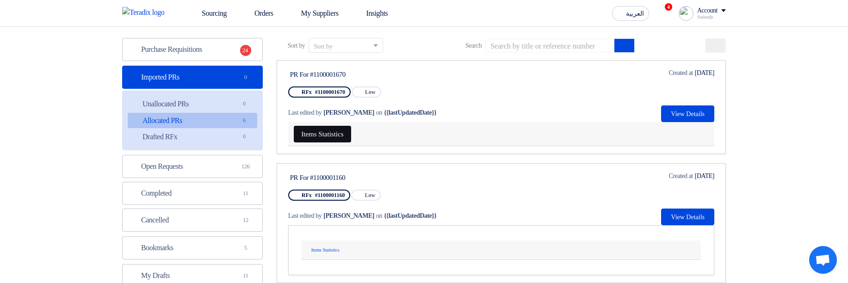
click at [333, 135] on button "Items Statistics" at bounding box center [322, 134] width 57 height 17
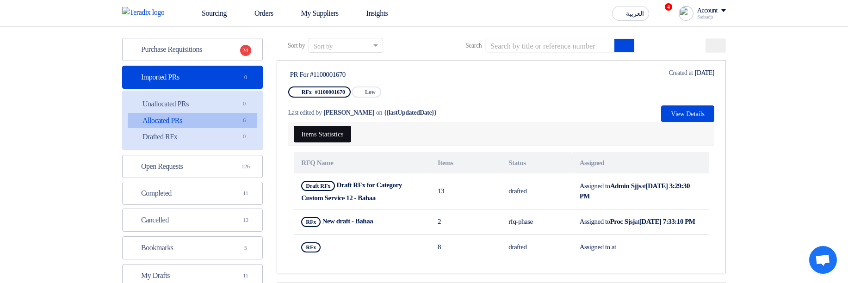
click at [333, 135] on button "Items Statistics" at bounding box center [322, 134] width 57 height 17
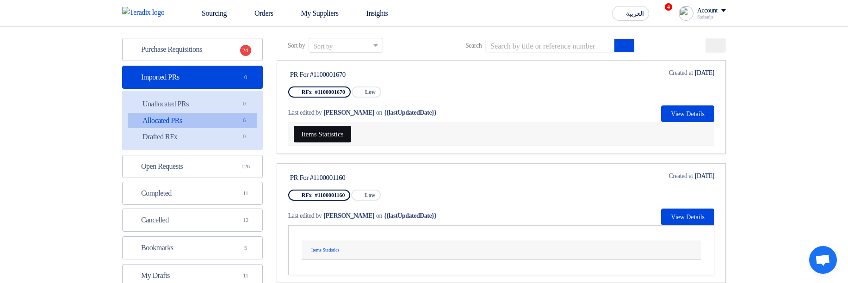
click at [344, 133] on button "Items Statistics" at bounding box center [322, 134] width 57 height 17
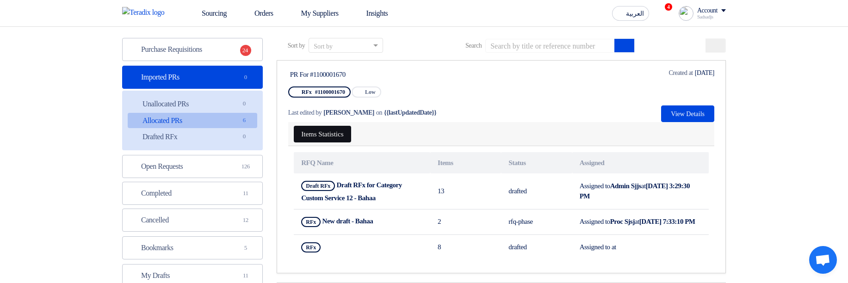
click at [344, 133] on button "Items Statistics" at bounding box center [322, 134] width 57 height 17
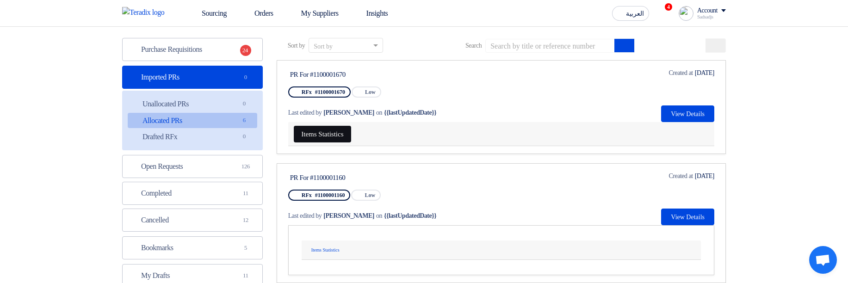
click at [344, 133] on button "Items Statistics" at bounding box center [322, 134] width 57 height 17
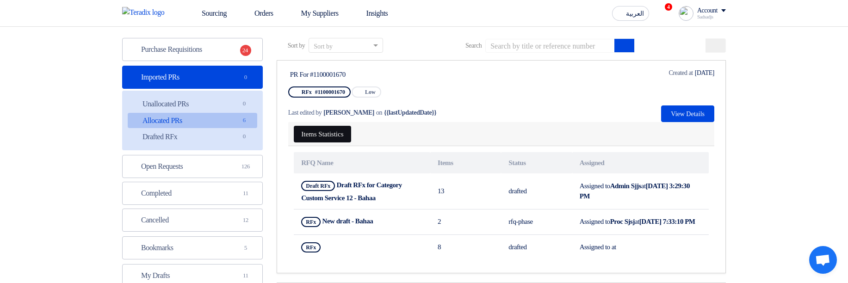
click at [344, 133] on button "Items Statistics" at bounding box center [322, 134] width 57 height 17
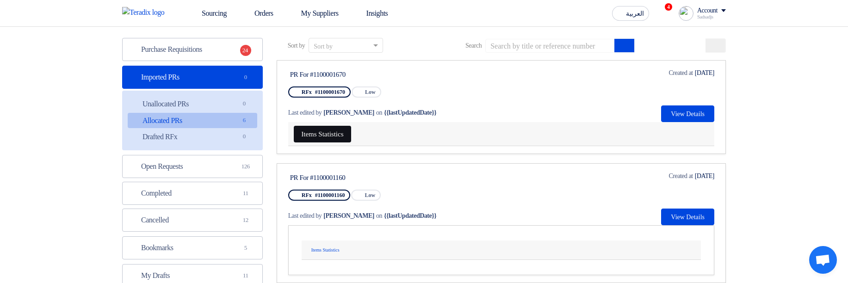
click at [344, 133] on button "Items Statistics" at bounding box center [322, 134] width 57 height 17
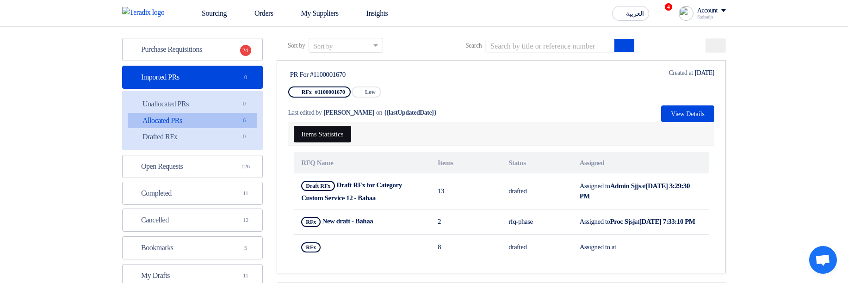
click at [344, 133] on button "Items Statistics" at bounding box center [322, 134] width 57 height 17
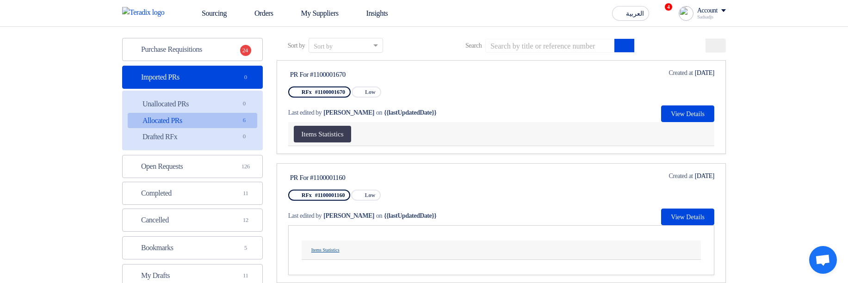
click at [309, 155] on button "Items Statistics" at bounding box center [325, 251] width 36 height 12
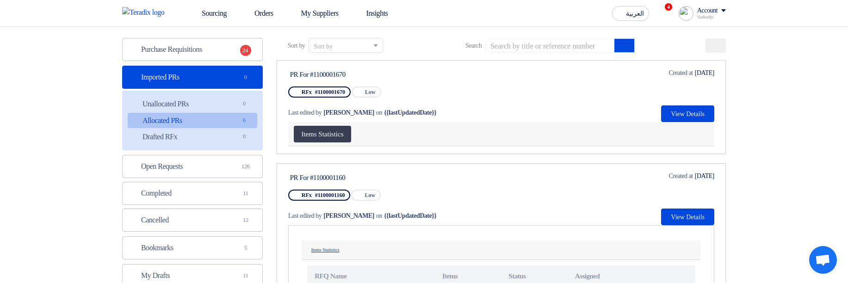
click at [310, 155] on button "Items Statistics" at bounding box center [325, 251] width 36 height 12
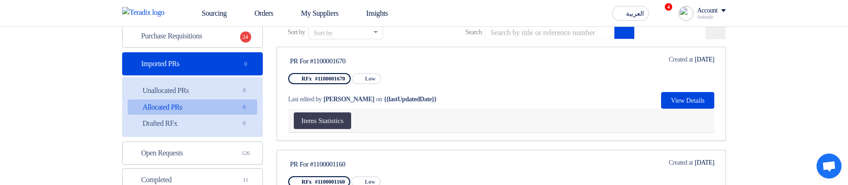
scroll to position [111, 0]
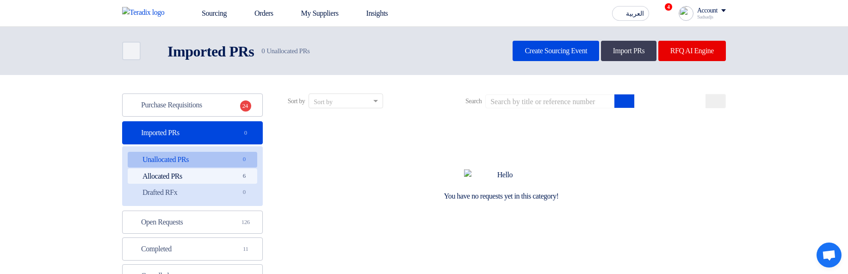
click at [199, 184] on link "Allocated PRs Allocated PRs 6" at bounding box center [193, 176] width 130 height 16
click at [213, 166] on link "Unallocated PRs Unallocated PRs 0" at bounding box center [193, 160] width 130 height 16
click at [210, 176] on link "Allocated PRs Allocated PRs 6" at bounding box center [193, 176] width 130 height 16
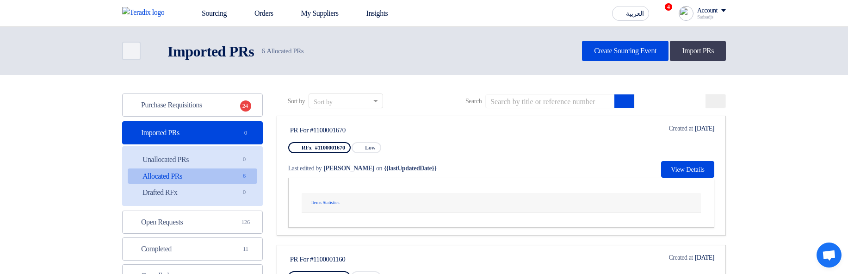
click at [360, 182] on div "Items Statistics RFQ Name Items Status Assigned Draft RFx Draft RFx for Categor…" at bounding box center [501, 203] width 426 height 50
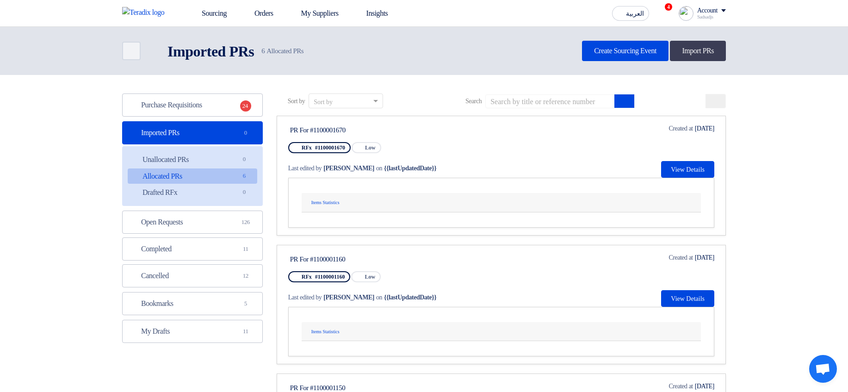
click at [506, 200] on div "Items Statistics" at bounding box center [501, 203] width 388 height 12
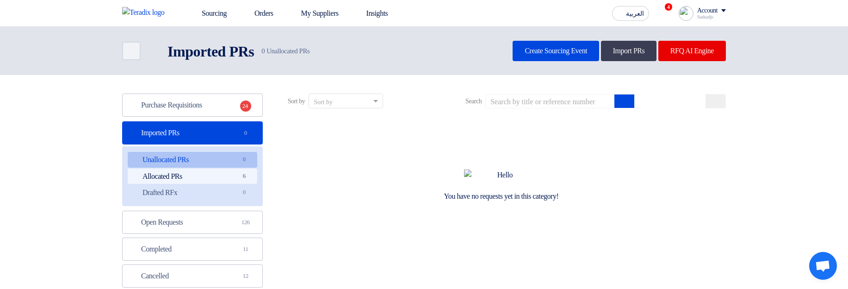
click at [238, 172] on link "Allocated PRs Allocated PRs 6" at bounding box center [193, 176] width 130 height 16
click at [225, 177] on link "Allocated PRs Allocated PRs 6" at bounding box center [193, 176] width 130 height 16
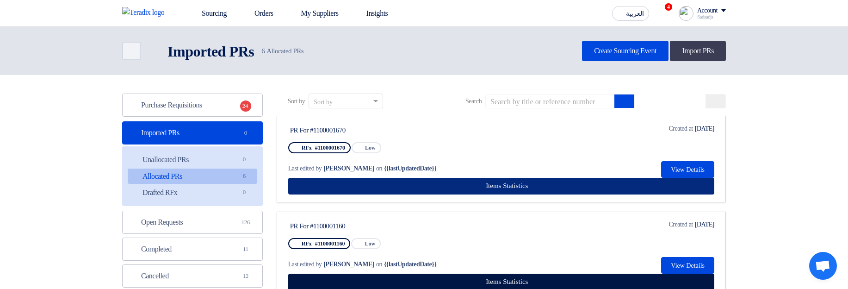
click at [517, 186] on span "Items Statistics" at bounding box center [507, 185] width 42 height 7
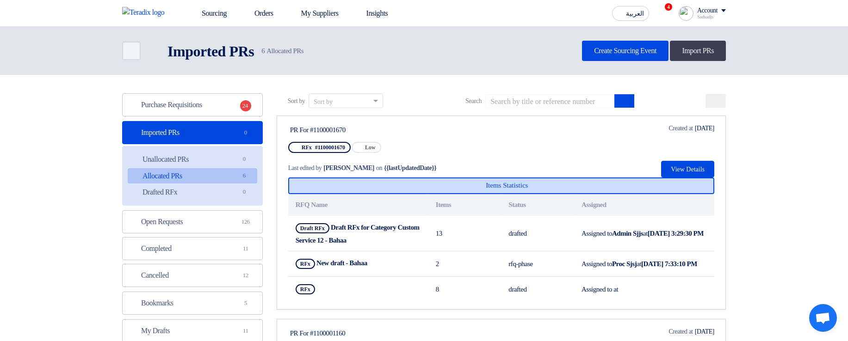
click at [528, 189] on span "Items Statistics" at bounding box center [507, 185] width 42 height 7
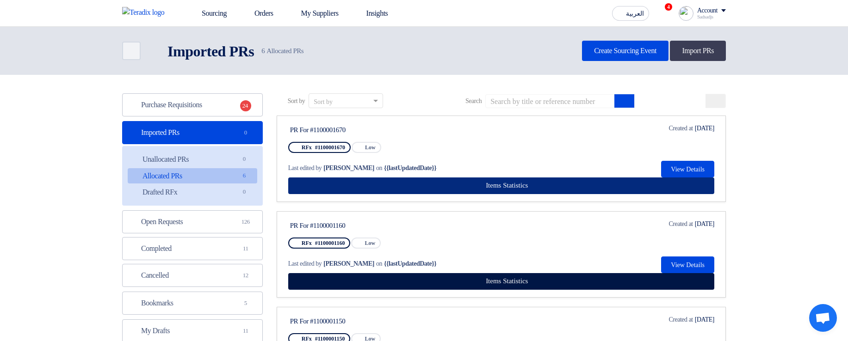
click at [528, 189] on span "Items Statistics" at bounding box center [507, 185] width 42 height 7
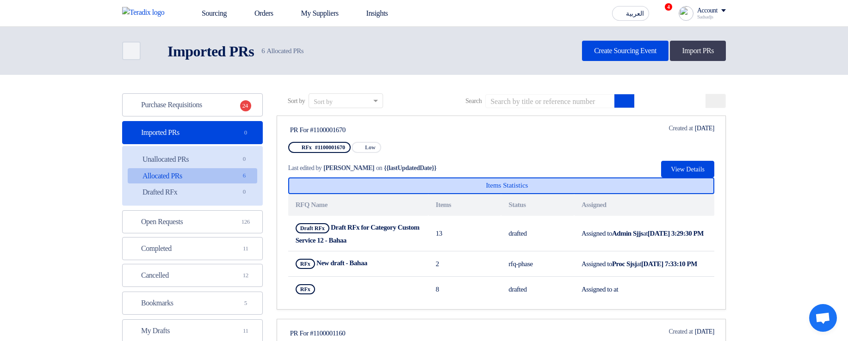
click at [523, 189] on span "Items Statistics" at bounding box center [507, 185] width 42 height 7
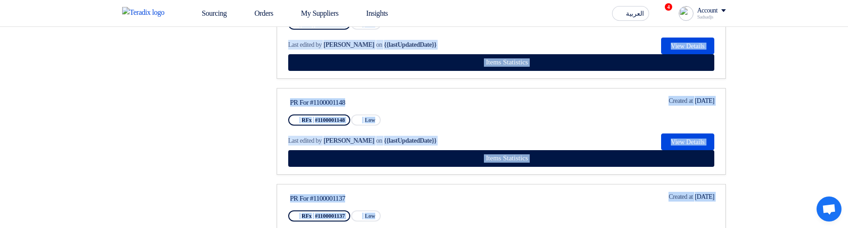
scroll to position [691, 0]
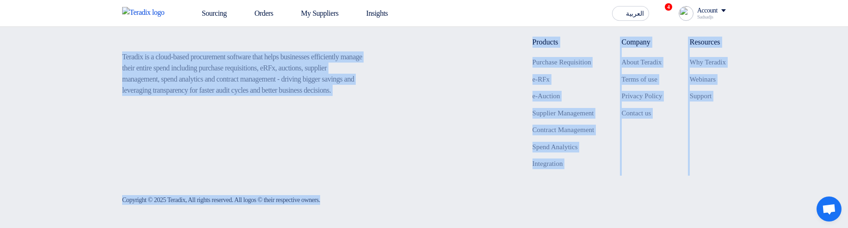
drag, startPoint x: 508, startPoint y: 227, endPoint x: 523, endPoint y: 196, distance: 34.4
click at [760, 143] on footer "Teradix is a cloud-based procurement software that helps businesses efficiently…" at bounding box center [424, 123] width 848 height 210
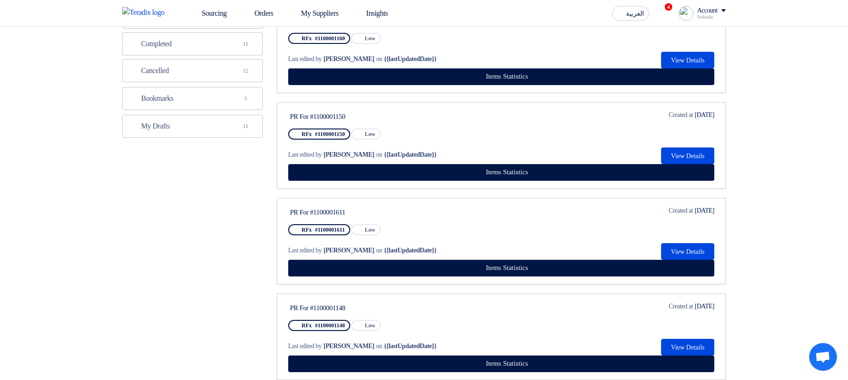
scroll to position [0, 0]
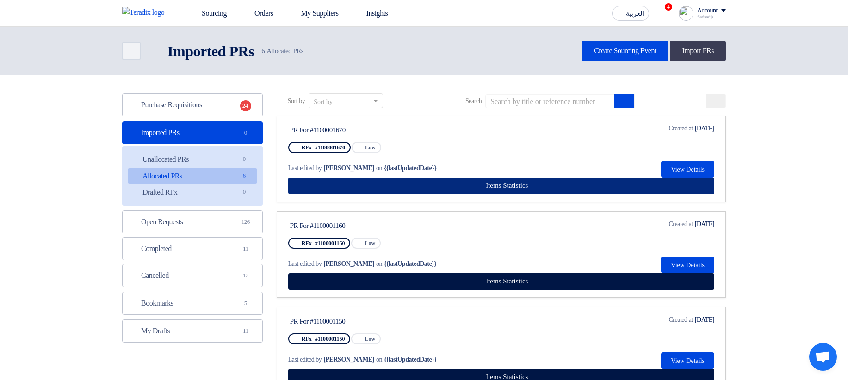
click at [534, 183] on button "Items Statistics" at bounding box center [501, 186] width 426 height 17
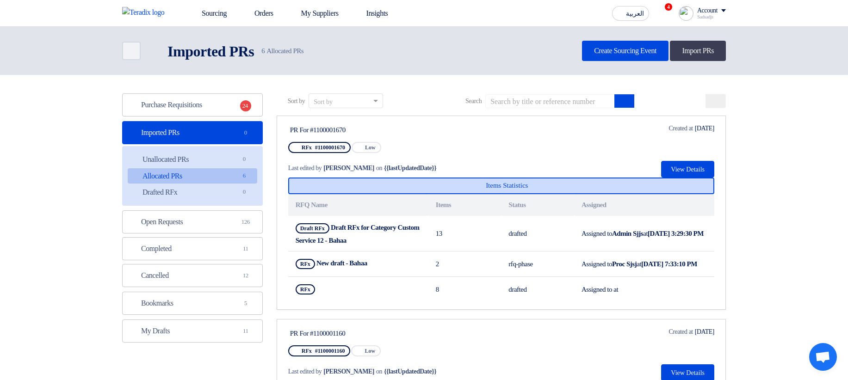
click at [534, 183] on button "Items Statistics" at bounding box center [501, 186] width 426 height 17
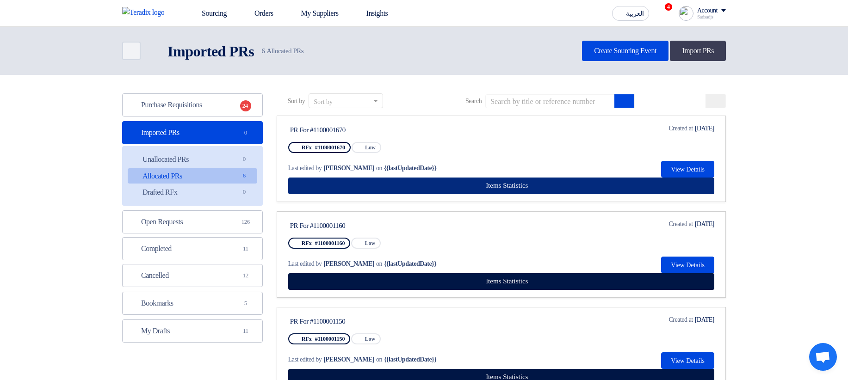
click at [534, 183] on button "Items Statistics" at bounding box center [501, 186] width 426 height 17
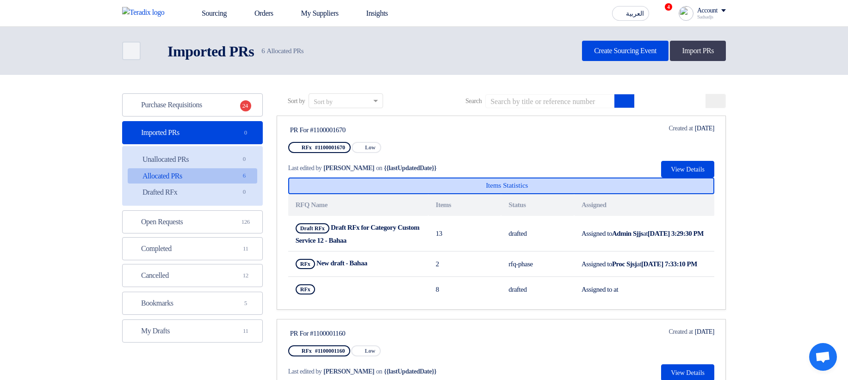
click at [627, 186] on button "Items Statistics" at bounding box center [501, 186] width 426 height 17
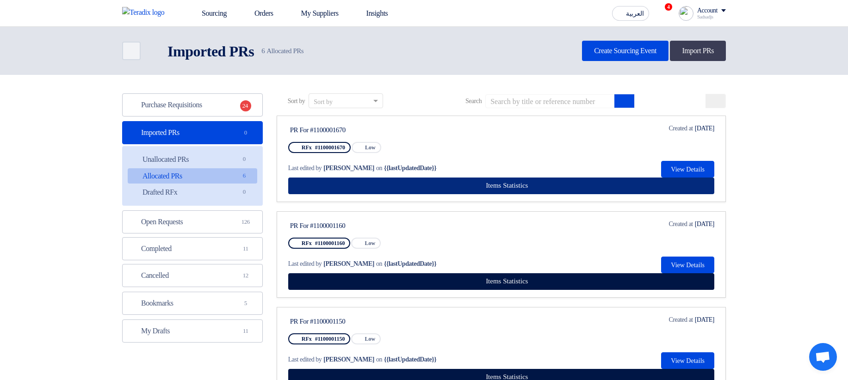
click at [627, 186] on button "Items Statistics" at bounding box center [501, 186] width 426 height 17
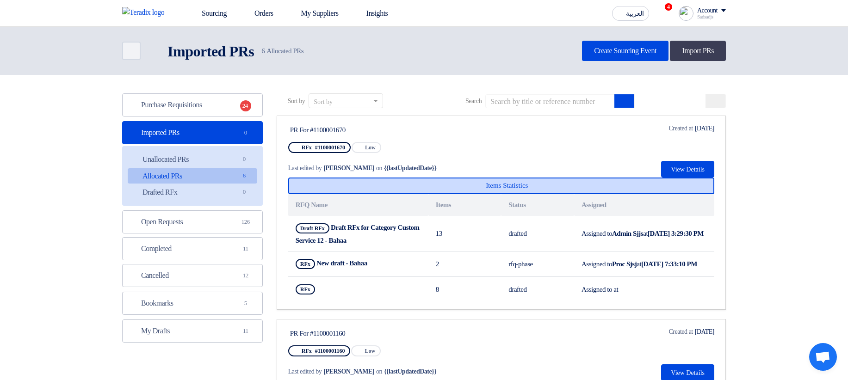
click at [627, 186] on button "Items Statistics" at bounding box center [501, 186] width 426 height 17
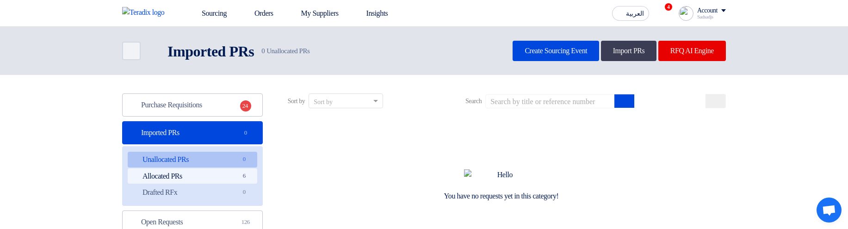
click at [200, 171] on link "Allocated PRs Allocated PRs 6" at bounding box center [193, 176] width 130 height 16
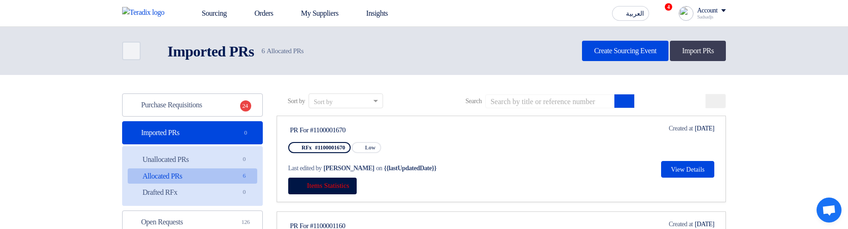
click at [449, 187] on div "Items Statistics" at bounding box center [501, 186] width 426 height 17
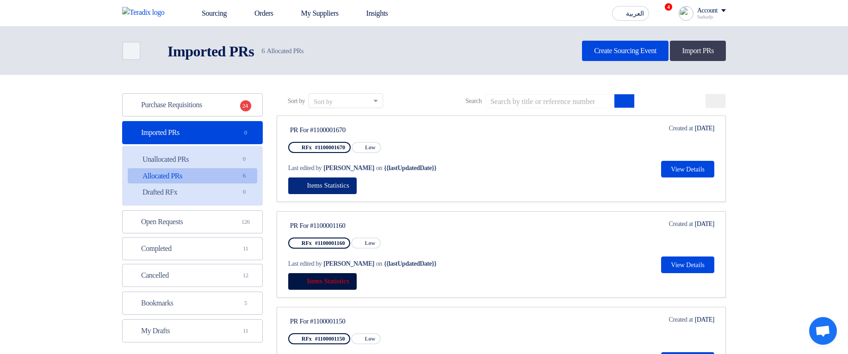
click at [349, 186] on span "Items Statistics" at bounding box center [328, 185] width 42 height 7
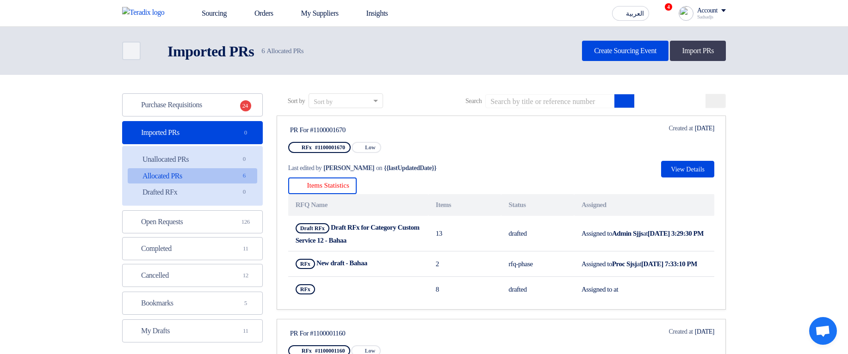
click at [520, 182] on div "Items Statistics RFQ Name Items Status Assigned Draft RFx Draft RFx for Categor…" at bounding box center [501, 240] width 426 height 124
click at [336, 184] on span "Items Statistics" at bounding box center [328, 185] width 42 height 7
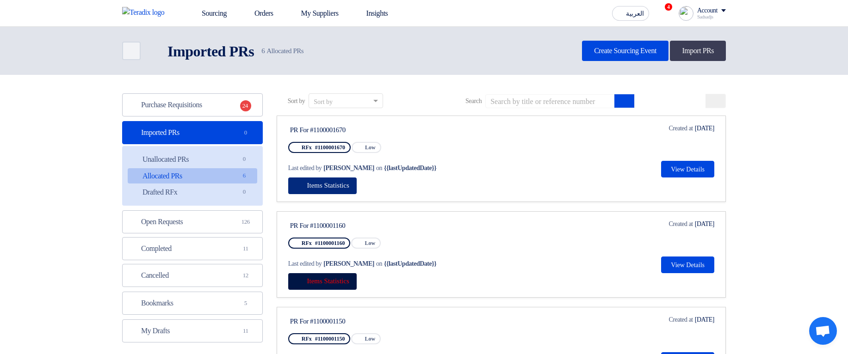
click at [335, 184] on span "Items Statistics" at bounding box center [328, 185] width 42 height 7
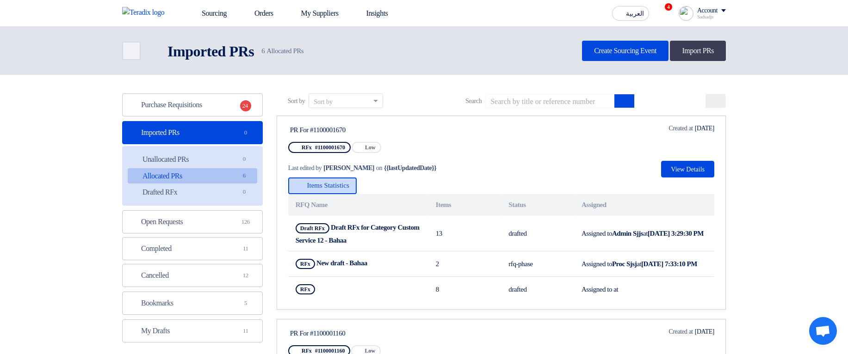
click at [345, 185] on span "Items Statistics" at bounding box center [328, 185] width 42 height 7
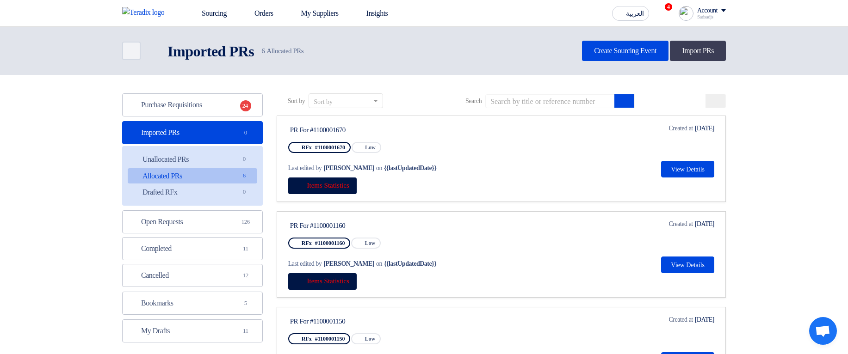
click at [529, 182] on div "Items Statistics" at bounding box center [501, 186] width 426 height 17
click at [346, 185] on span "Items Statistics" at bounding box center [328, 185] width 42 height 7
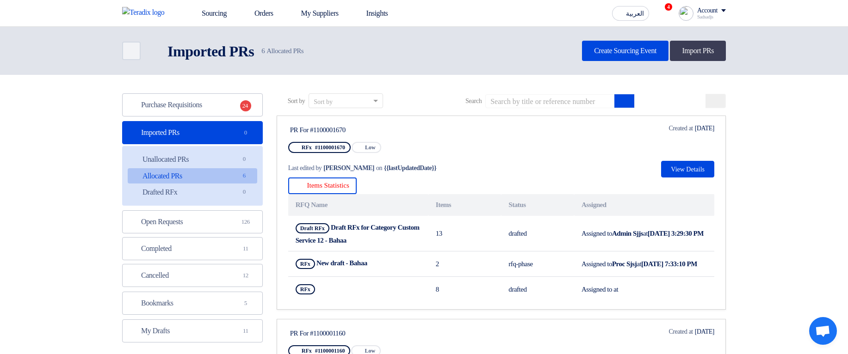
click at [536, 188] on div "Items Statistics RFQ Name Items Status Assigned Draft RFx Draft RFx for Categor…" at bounding box center [501, 240] width 426 height 124
click at [449, 180] on div "Items Statistics RFQ Name Items Status Assigned Draft RFx Draft RFx for Categor…" at bounding box center [501, 240] width 426 height 124
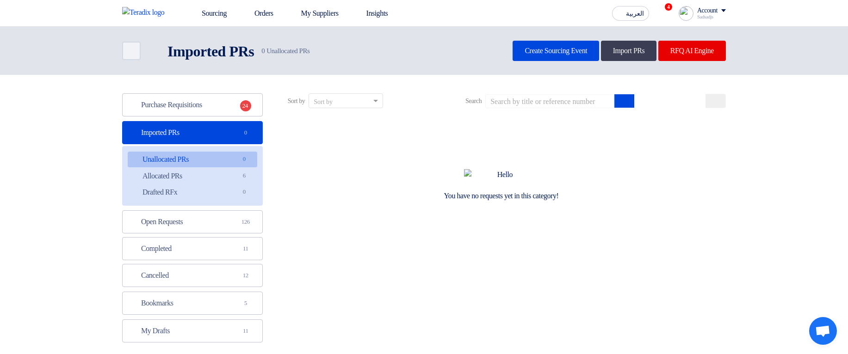
click at [220, 167] on link "Unallocated PRs Unallocated PRs 0" at bounding box center [193, 160] width 130 height 16
click at [220, 177] on link "Allocated PRs Allocated PRs 6" at bounding box center [193, 176] width 130 height 16
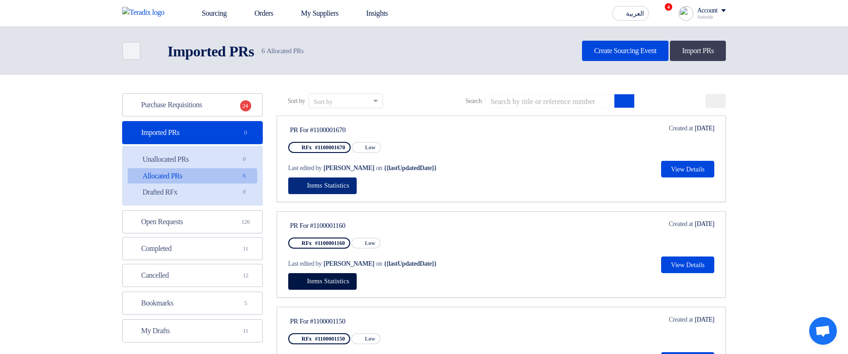
click at [343, 181] on button "Items Statistics" at bounding box center [322, 186] width 68 height 17
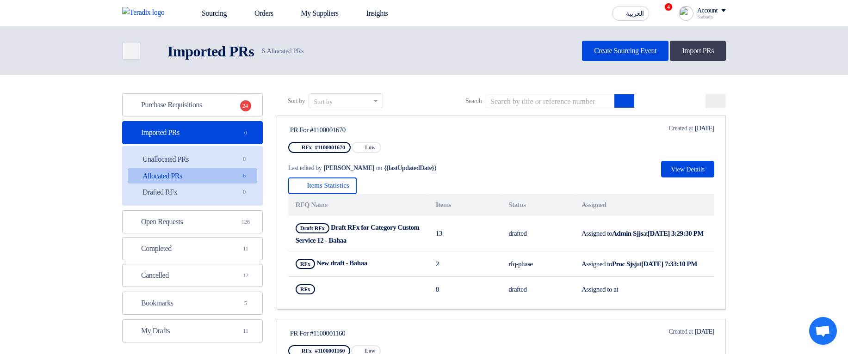
click at [457, 196] on th "Items" at bounding box center [464, 205] width 73 height 22
click at [346, 191] on button "Items Statistics" at bounding box center [322, 186] width 68 height 17
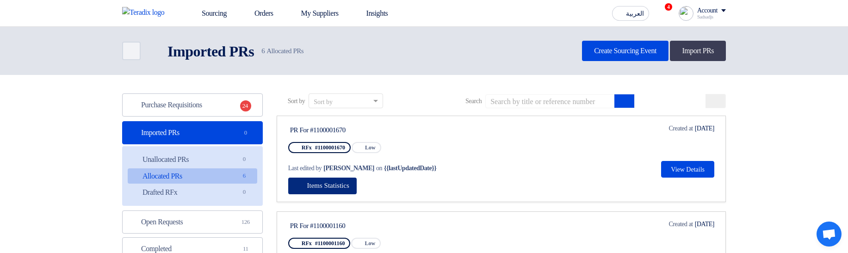
click at [343, 188] on span "Items Statistics" at bounding box center [328, 185] width 42 height 7
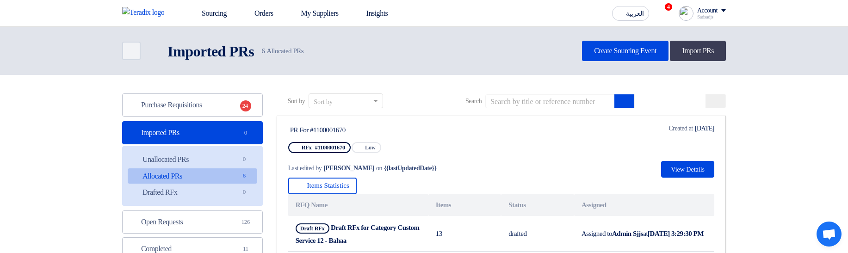
click at [453, 190] on div "Items Statistics RFQ Name Items Status Assigned Draft RFx Draft RFx for Categor…" at bounding box center [501, 240] width 426 height 124
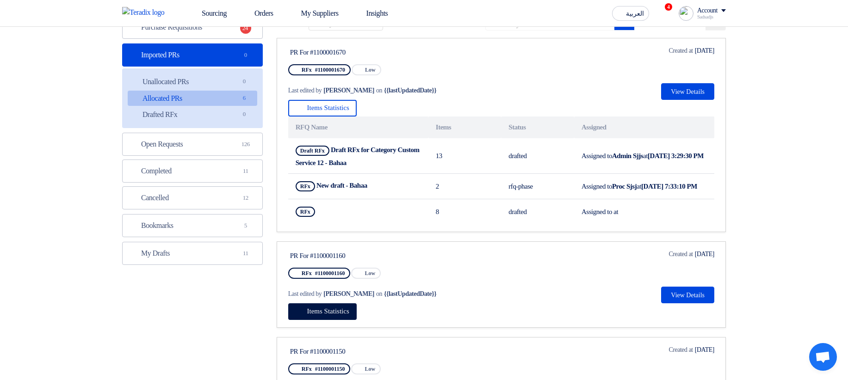
scroll to position [56, 0]
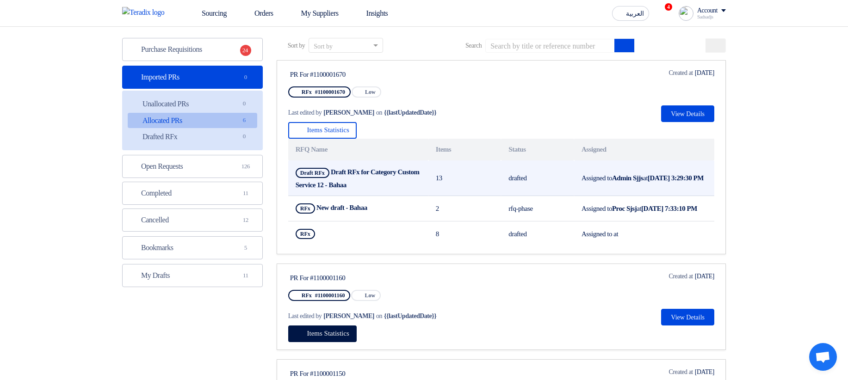
click at [453, 161] on td "13" at bounding box center [464, 179] width 73 height 36
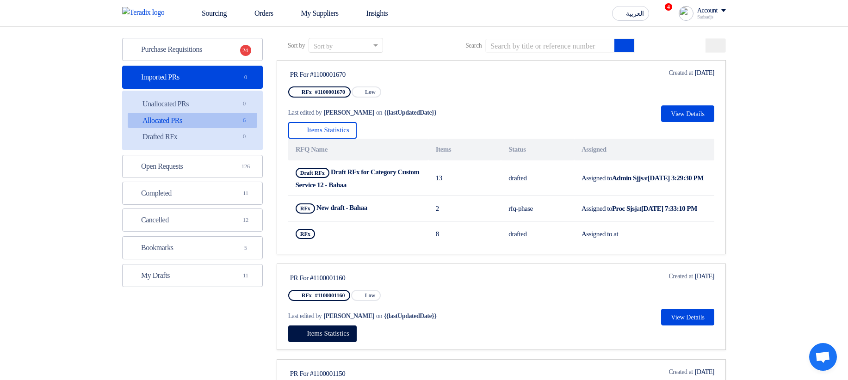
click at [514, 137] on div "Items Statistics RFQ Name Items Status Assigned Draft RFx Draft RFx for Categor…" at bounding box center [501, 184] width 426 height 124
click at [508, 132] on div "Items Statistics RFQ Name Items Status Assigned Draft RFx Draft RFx for Categor…" at bounding box center [501, 184] width 426 height 124
click at [219, 163] on link "Open Requests Open Requests 126" at bounding box center [192, 166] width 141 height 23
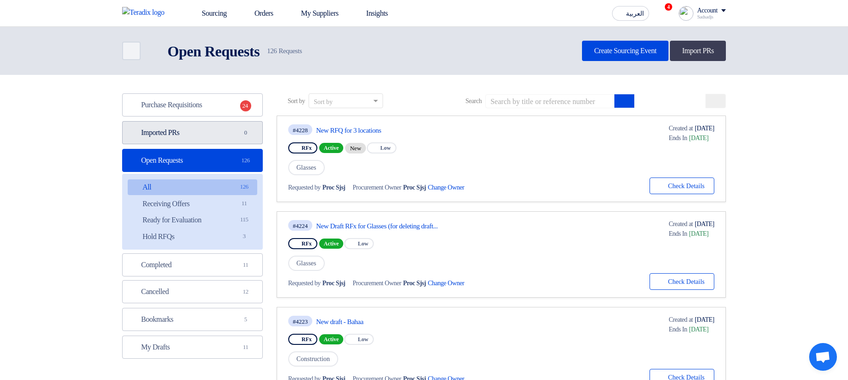
click at [229, 142] on link "Imported PRs Imported PRs 0" at bounding box center [192, 132] width 141 height 23
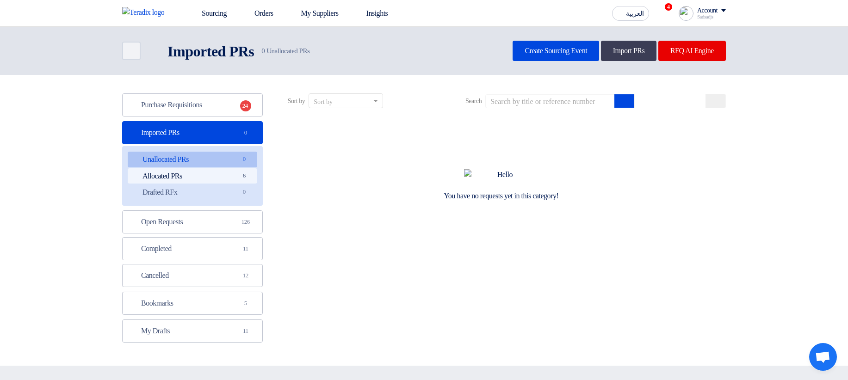
click at [231, 174] on link "Allocated PRs Allocated PRs 6" at bounding box center [193, 176] width 130 height 16
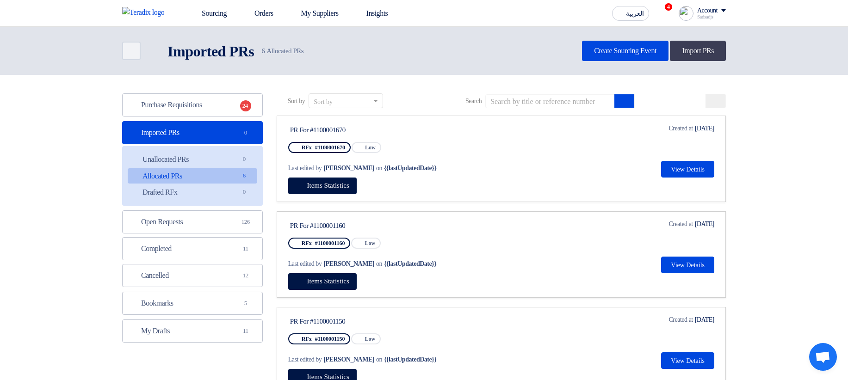
click at [461, 168] on div "Last edited by [PERSON_NAME] on {{lastUpdatedDate}}" at bounding box center [375, 168] width 175 height 10
click at [459, 164] on div "Last edited by [PERSON_NAME] on {{lastUpdatedDate}}" at bounding box center [375, 168] width 175 height 10
click at [464, 165] on div "Last edited by Hamda Jjjw on {{lastUpdatedDate}}" at bounding box center [375, 168] width 175 height 10
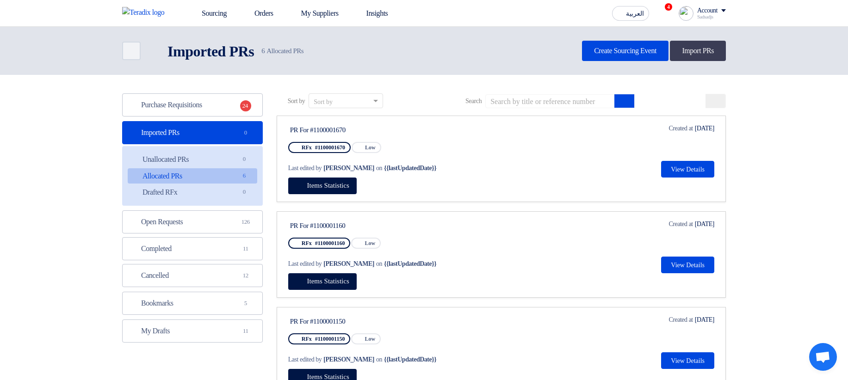
click at [583, 135] on div "PR For #1100001670 RFx #1100001670 Priority Low Last edited by Hamda Jjjw on {{…" at bounding box center [501, 151] width 426 height 54
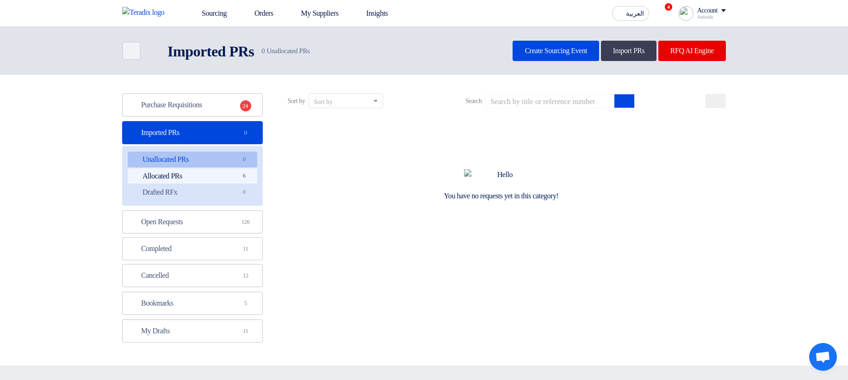
click at [240, 174] on span "6" at bounding box center [244, 176] width 11 height 10
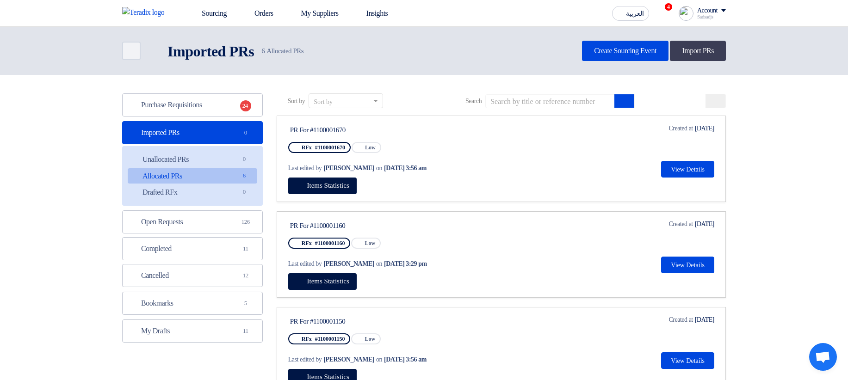
click at [384, 170] on span "[DATE] 3:56 am" at bounding box center [405, 168] width 43 height 10
drag, startPoint x: 377, startPoint y: 170, endPoint x: 448, endPoint y: 168, distance: 71.3
click at [448, 168] on div "Last edited by [PERSON_NAME] on [DATE] 3:56 am" at bounding box center [375, 168] width 175 height 10
click at [464, 165] on div "Last edited by [PERSON_NAME] on [DATE] 3:56 am" at bounding box center [375, 168] width 175 height 10
click at [464, 173] on div "Last edited by [PERSON_NAME] on [DATE] 3:56 am" at bounding box center [375, 168] width 175 height 10
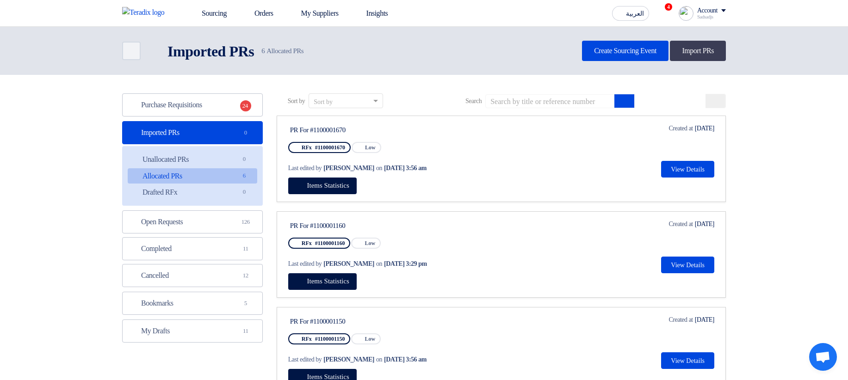
click at [465, 160] on div "Last edited by [PERSON_NAME] on [DATE] 3:56 am" at bounding box center [376, 168] width 177 height 19
drag, startPoint x: 330, startPoint y: 192, endPoint x: 341, endPoint y: 191, distance: 11.2
click at [330, 192] on button "Items Statistics" at bounding box center [322, 186] width 68 height 17
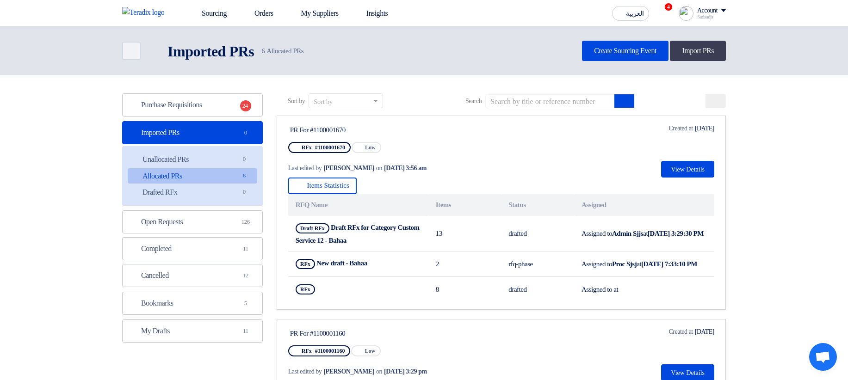
click at [536, 186] on div "Items Statistics RFQ Name Items Status Assigned Draft RFx Draft RFx for Categor…" at bounding box center [501, 240] width 426 height 124
click at [343, 181] on button "Items Statistics" at bounding box center [322, 186] width 68 height 17
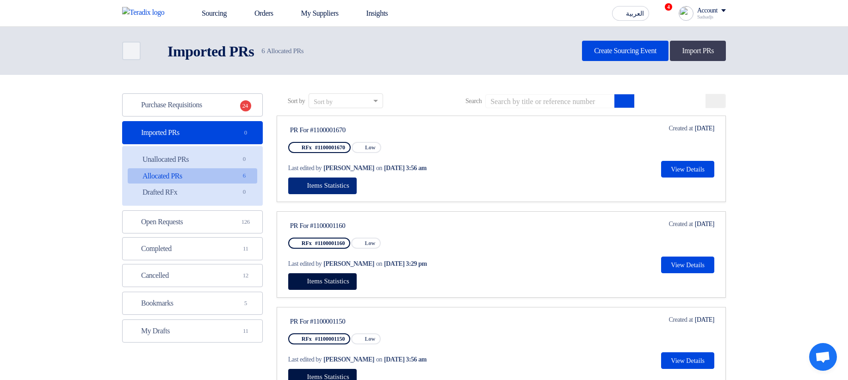
click at [343, 181] on button "Items Statistics" at bounding box center [322, 186] width 68 height 17
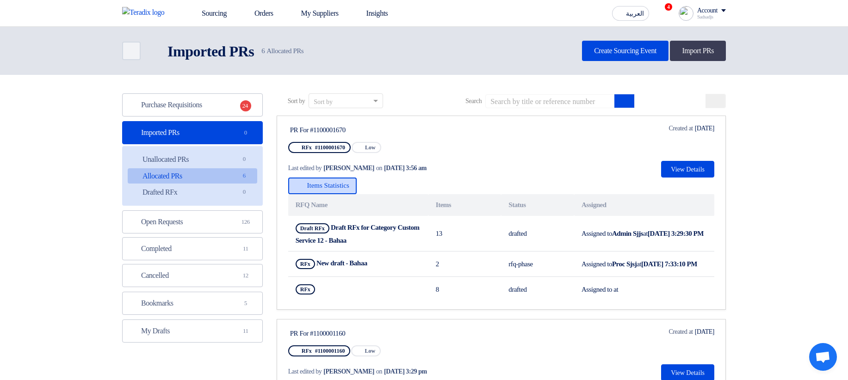
click at [343, 182] on span "Items Statistics" at bounding box center [328, 185] width 42 height 7
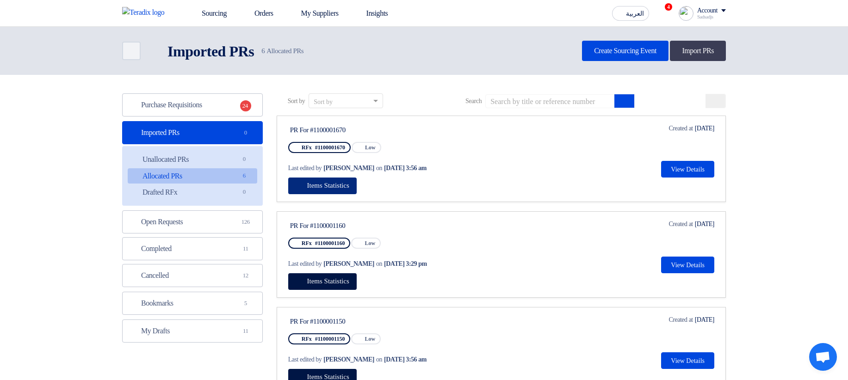
click at [343, 182] on span "Items Statistics" at bounding box center [328, 185] width 42 height 7
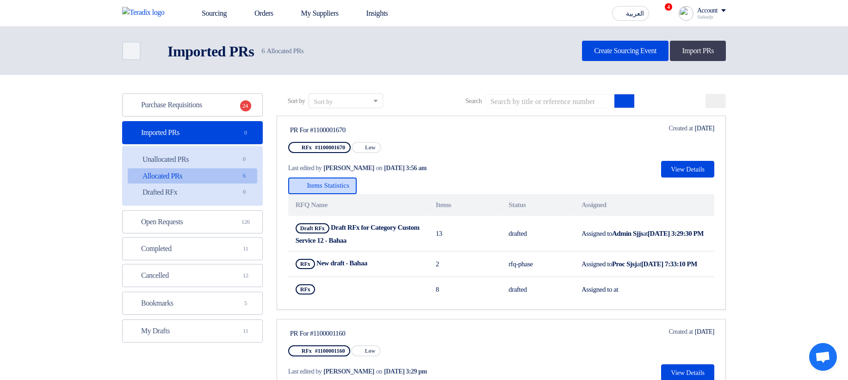
click at [343, 182] on span "Items Statistics" at bounding box center [328, 185] width 42 height 7
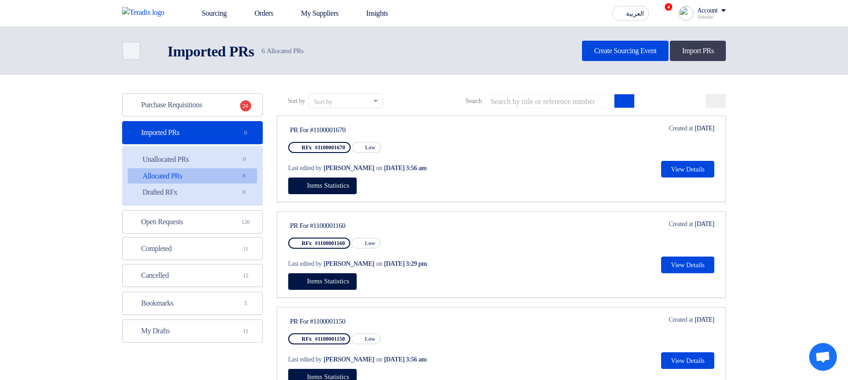
click at [428, 178] on div "Items Statistics" at bounding box center [501, 186] width 426 height 17
click at [391, 163] on div "Last edited by [PERSON_NAME] on [DATE] 3:56 am" at bounding box center [376, 168] width 177 height 19
click at [391, 163] on div "Last edited by Hamda Jjjw on Aug 22, 2025, 3:56 am" at bounding box center [376, 168] width 177 height 19
click at [426, 165] on span "[DATE] 3:56 am" at bounding box center [405, 168] width 43 height 10
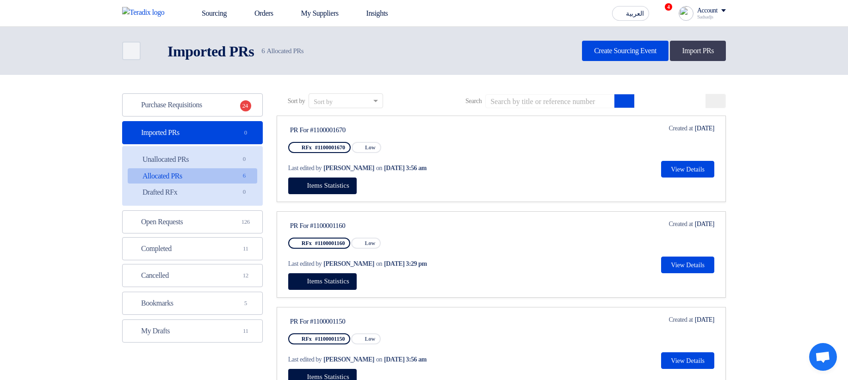
click at [475, 179] on div "Items Statistics" at bounding box center [501, 186] width 426 height 17
click at [348, 193] on button "Items Statistics" at bounding box center [322, 186] width 68 height 17
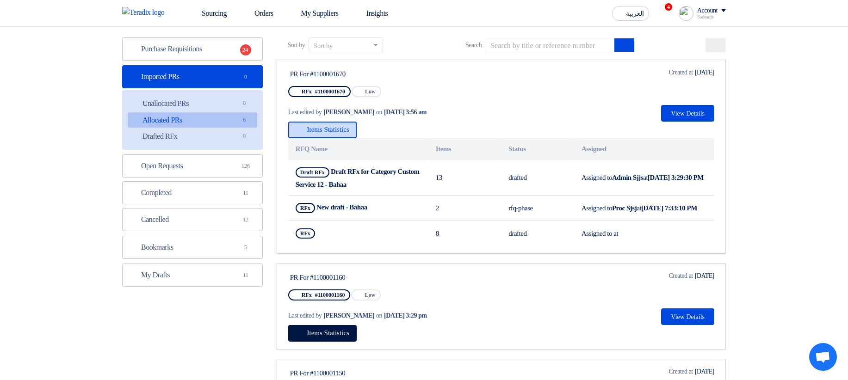
scroll to position [56, 0]
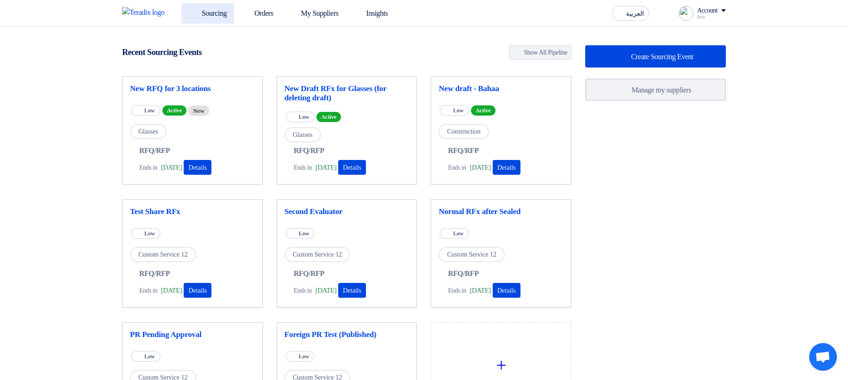
click at [206, 12] on link "Sourcing" at bounding box center [207, 13] width 53 height 20
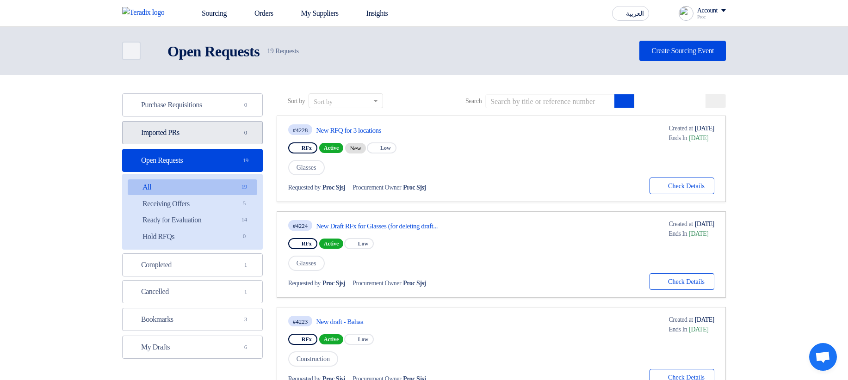
click at [220, 140] on link "Imported PRs Imported PRs 0" at bounding box center [192, 132] width 141 height 23
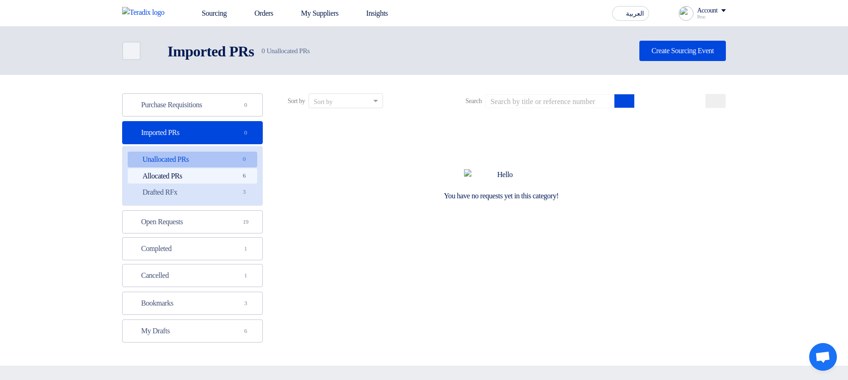
click at [233, 171] on link "Allocated PRs Allocated PRs 6" at bounding box center [193, 176] width 130 height 16
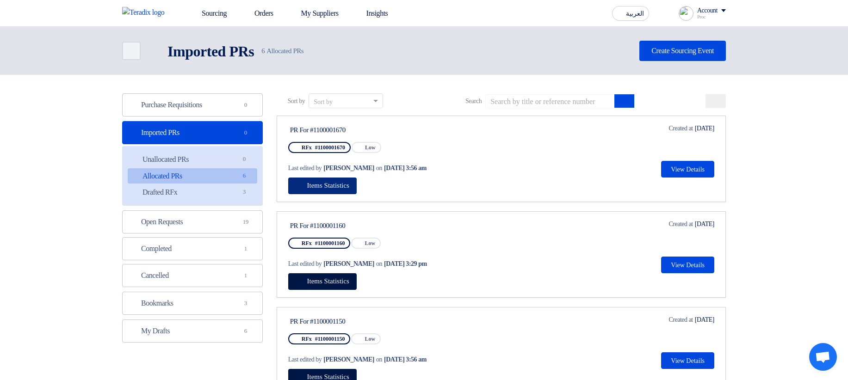
click at [338, 186] on span "Items Statistics" at bounding box center [328, 185] width 42 height 7
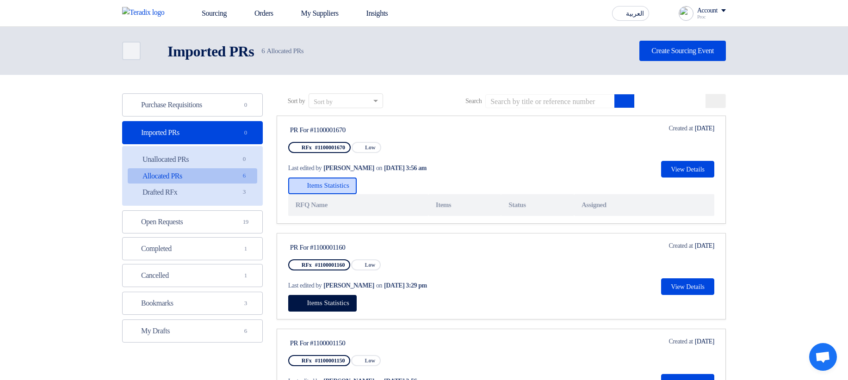
click at [335, 185] on span "Items Statistics" at bounding box center [328, 185] width 42 height 7
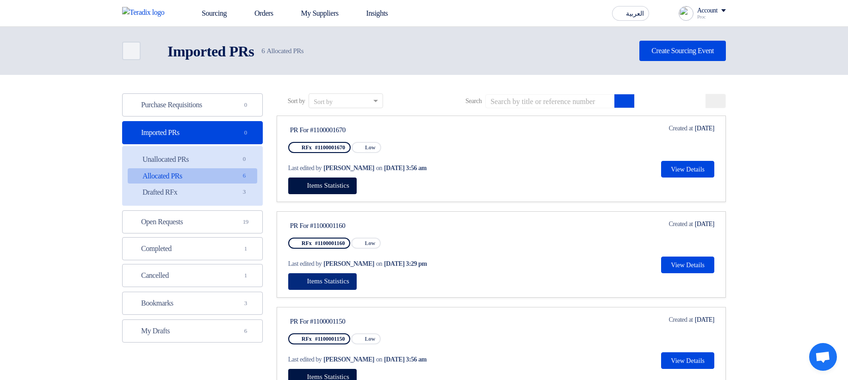
click at [325, 286] on button "Items Statistics" at bounding box center [322, 281] width 68 height 17
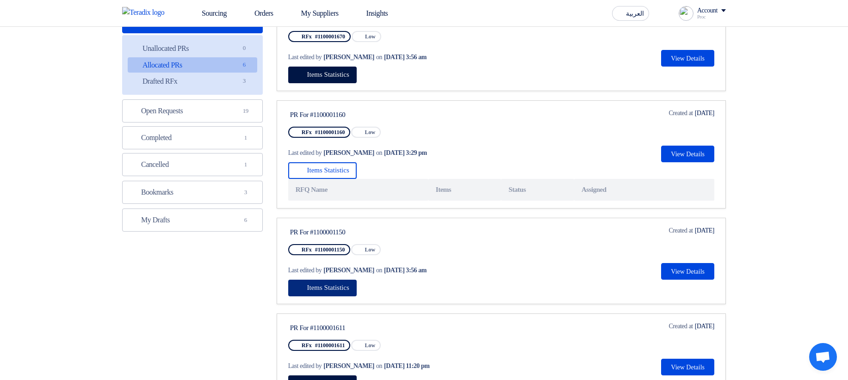
click at [342, 283] on button "Items Statistics" at bounding box center [322, 288] width 68 height 17
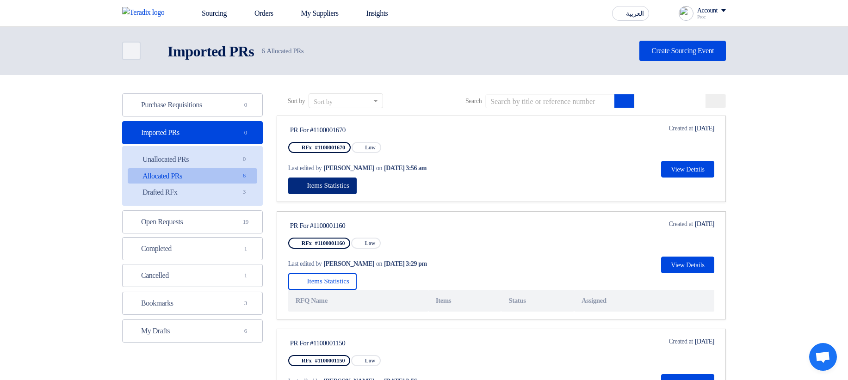
click at [343, 188] on span "Items Statistics" at bounding box center [328, 185] width 42 height 7
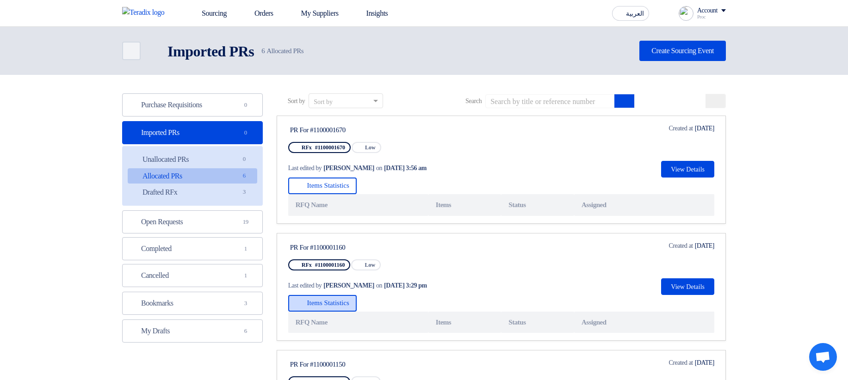
click at [337, 306] on span "Items Statistics" at bounding box center [328, 302] width 42 height 7
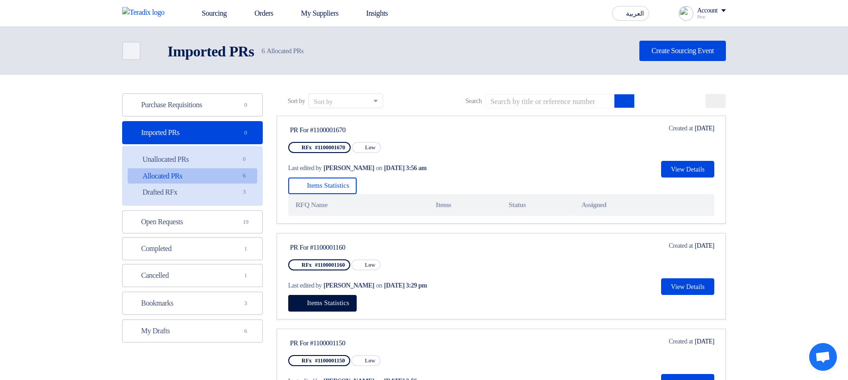
click at [472, 185] on div "Items Statistics RFQ Name Items Status Assigned" at bounding box center [501, 197] width 426 height 38
